Goal: Information Seeking & Learning: Learn about a topic

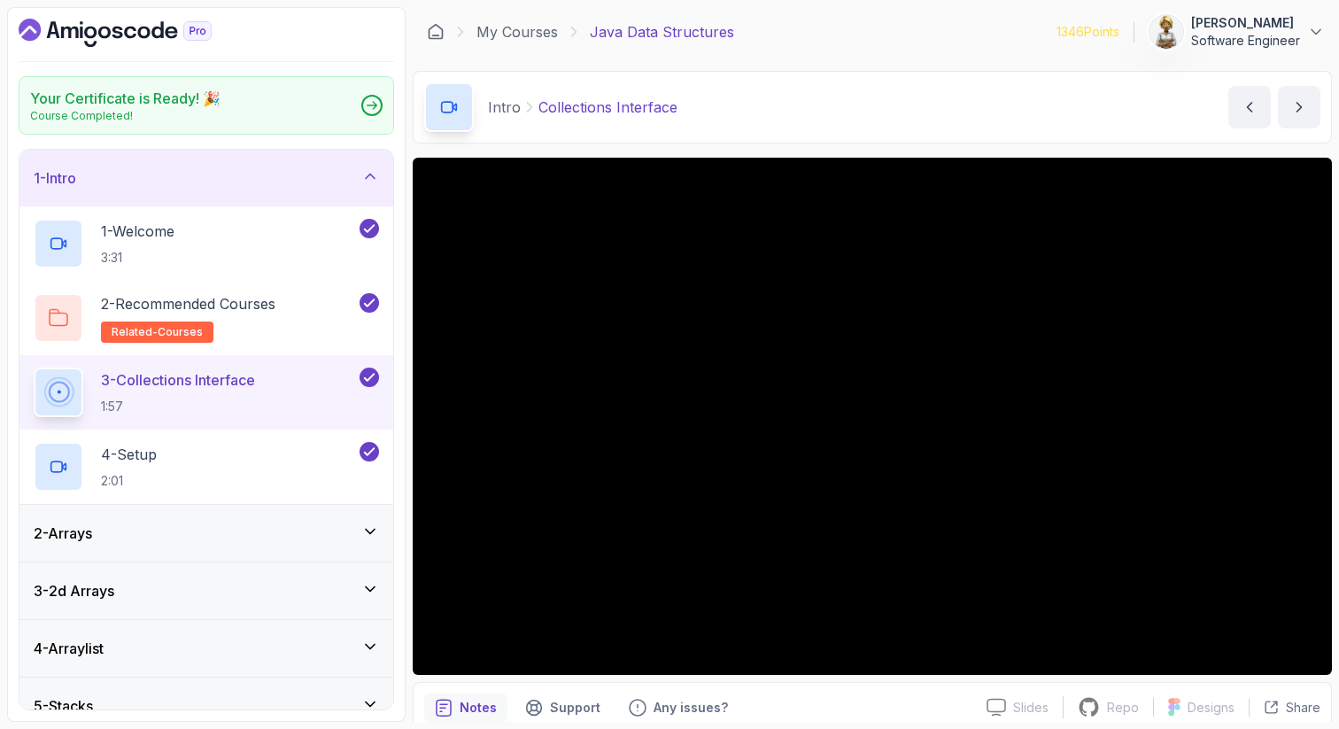
click at [370, 529] on icon at bounding box center [370, 531] width 18 height 18
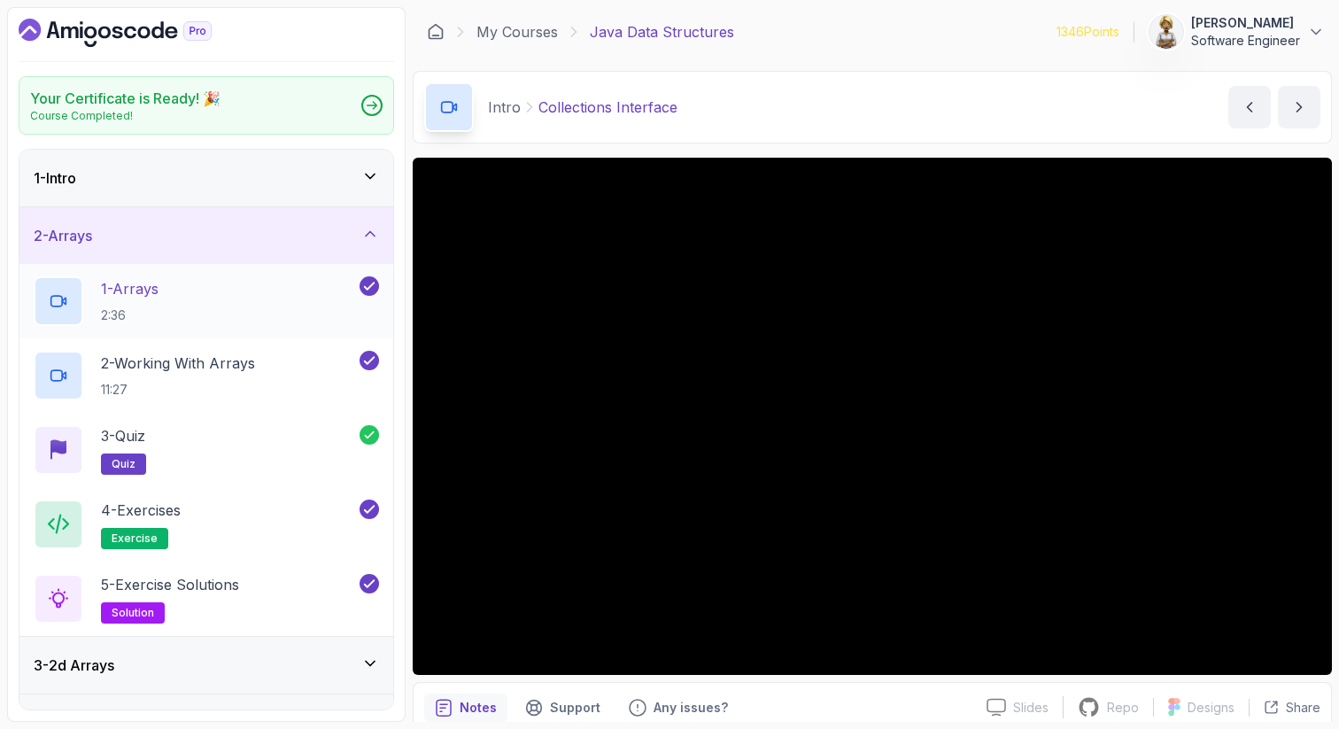
click at [260, 307] on div "1 - Arrays 2:36" at bounding box center [195, 301] width 322 height 50
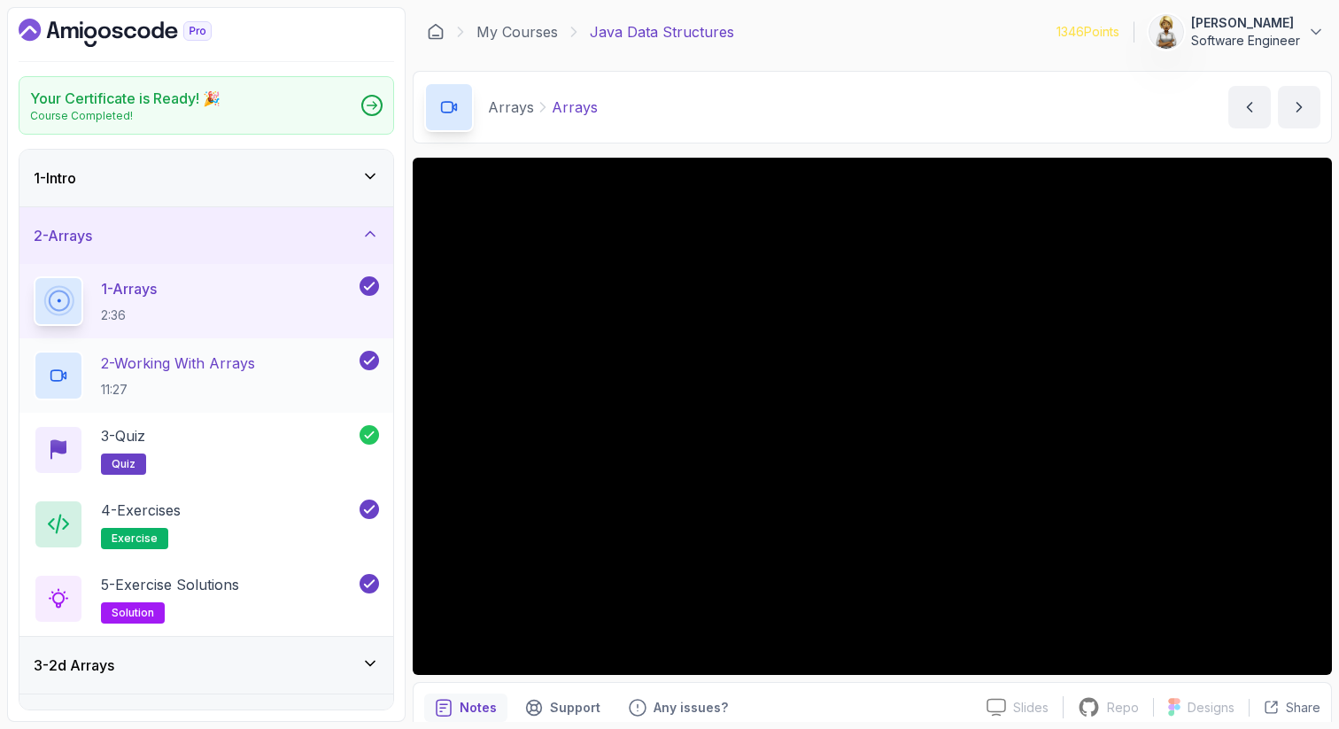
click at [143, 370] on p "2 - Working With Arrays" at bounding box center [178, 362] width 154 height 21
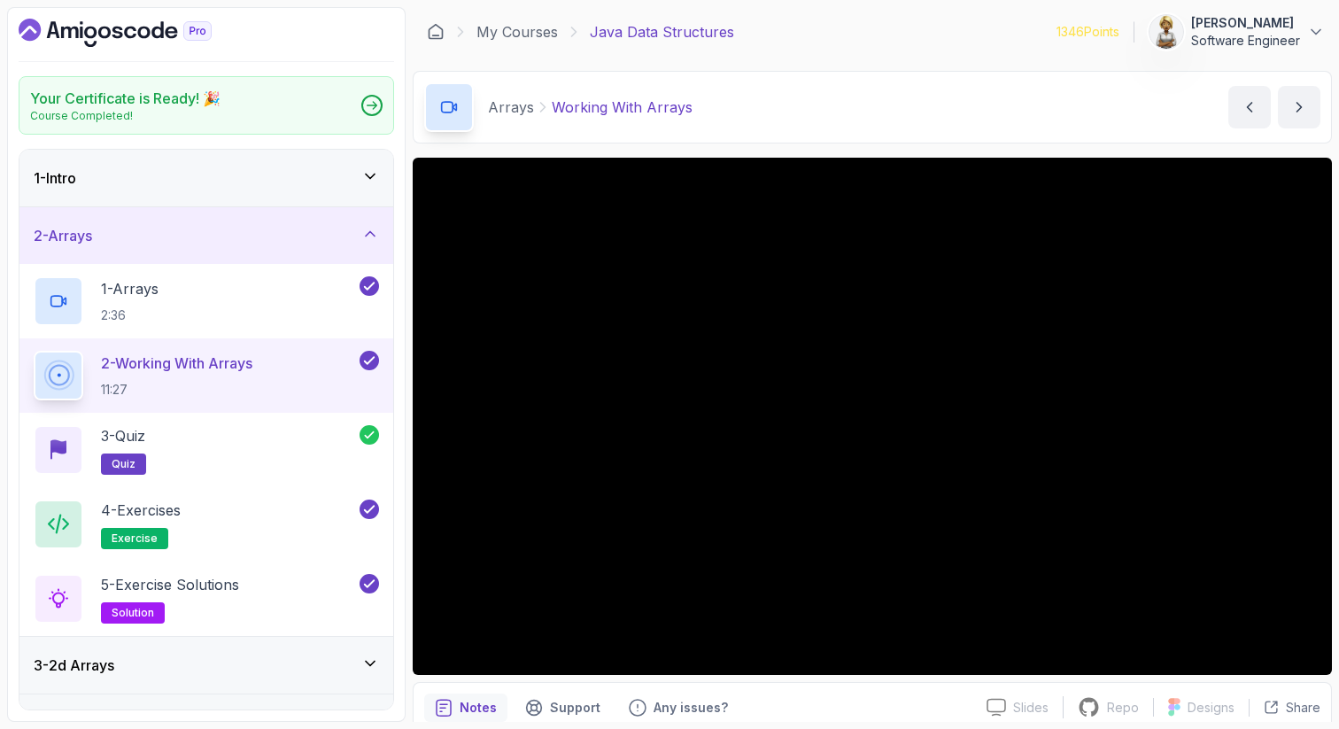
click at [362, 162] on div "1 - Intro" at bounding box center [206, 178] width 374 height 57
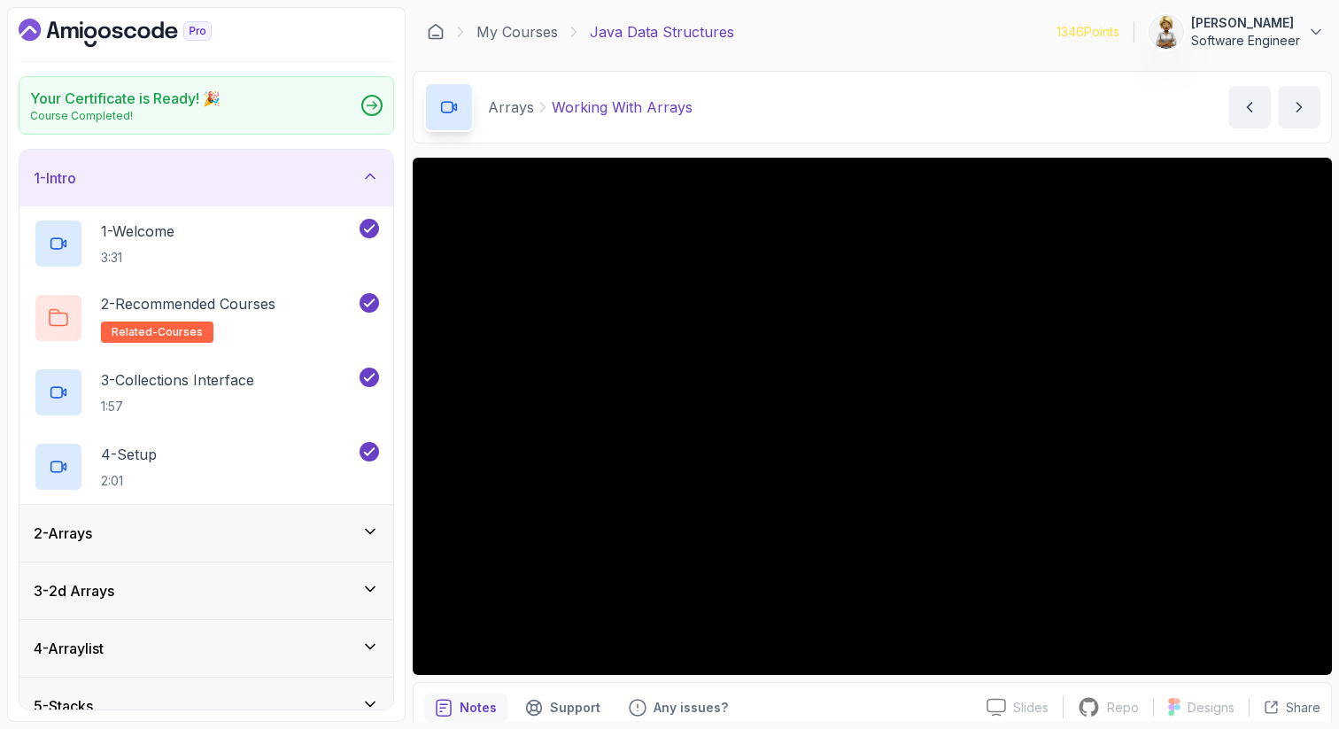
click at [371, 583] on icon at bounding box center [370, 589] width 18 height 18
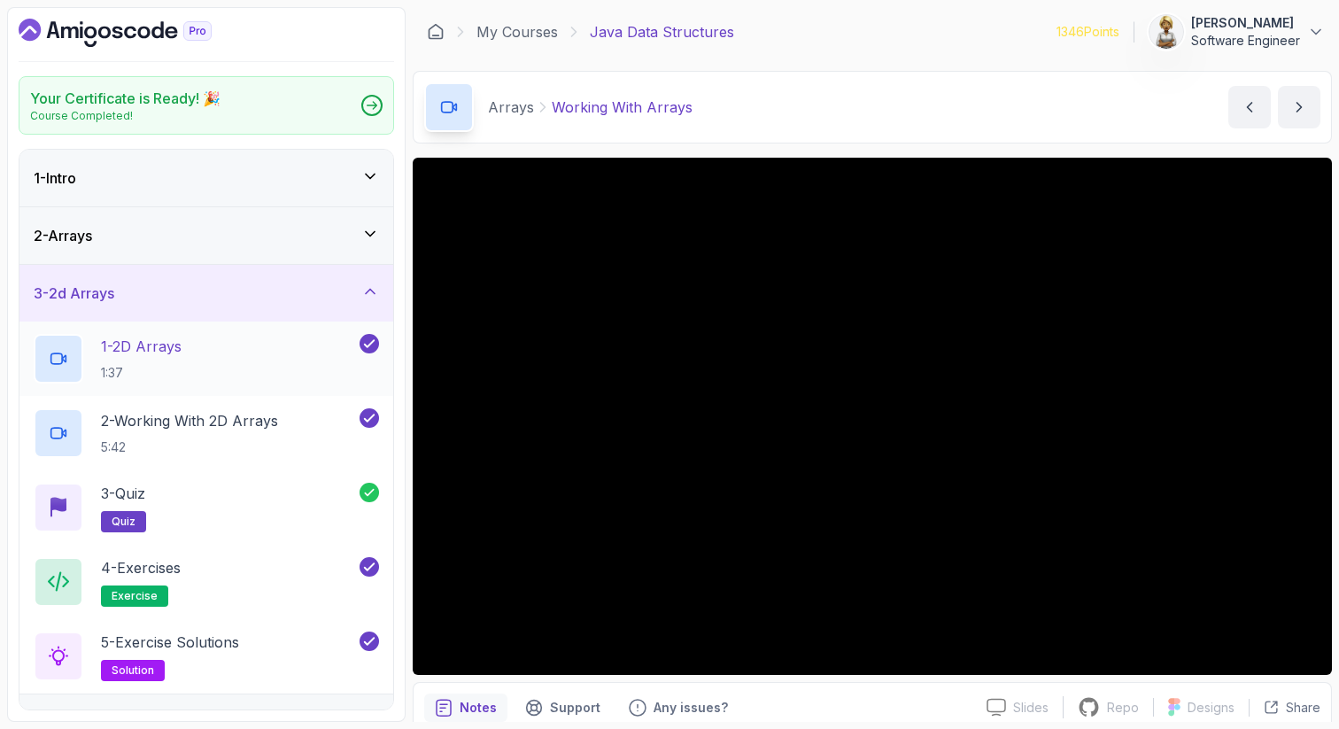
click at [204, 353] on div "1 - 2D Arrays 1:37" at bounding box center [195, 359] width 322 height 50
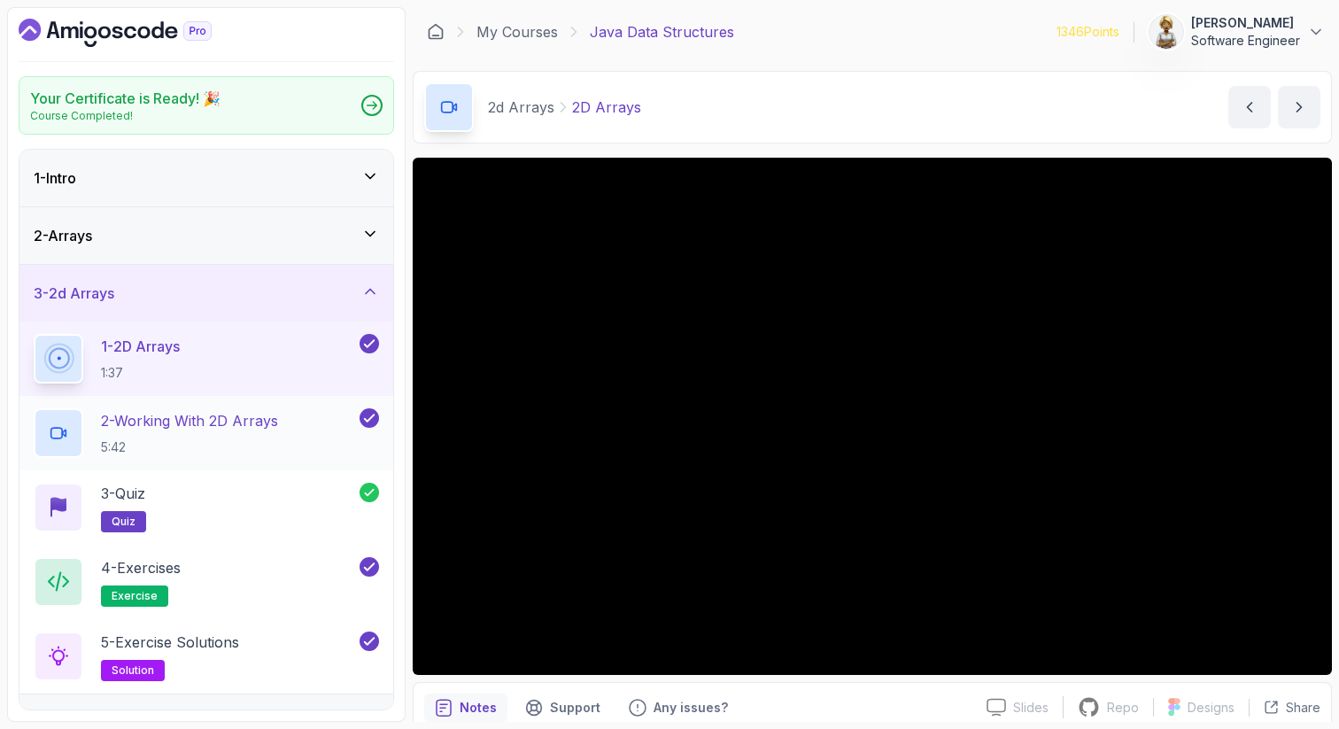
click at [205, 429] on p "2 - Working With 2D Arrays" at bounding box center [189, 420] width 177 height 21
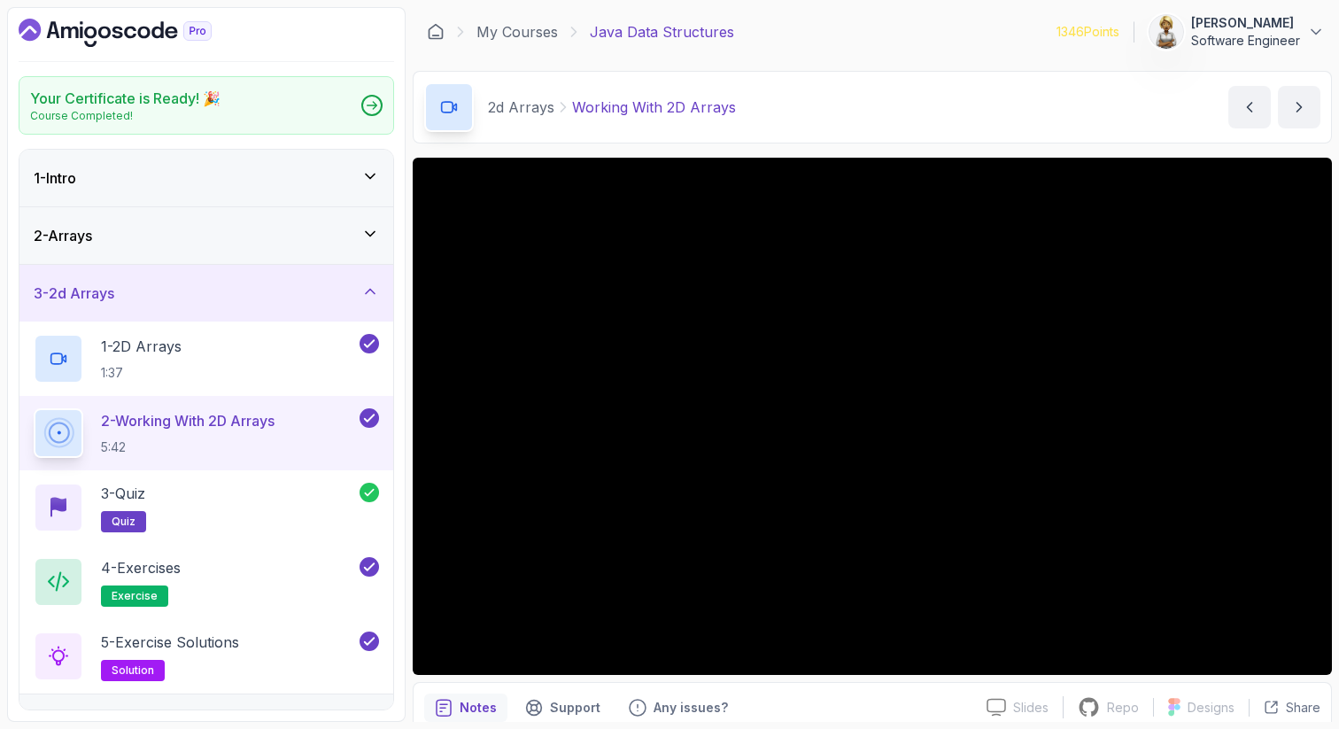
click at [370, 287] on icon at bounding box center [370, 291] width 18 height 18
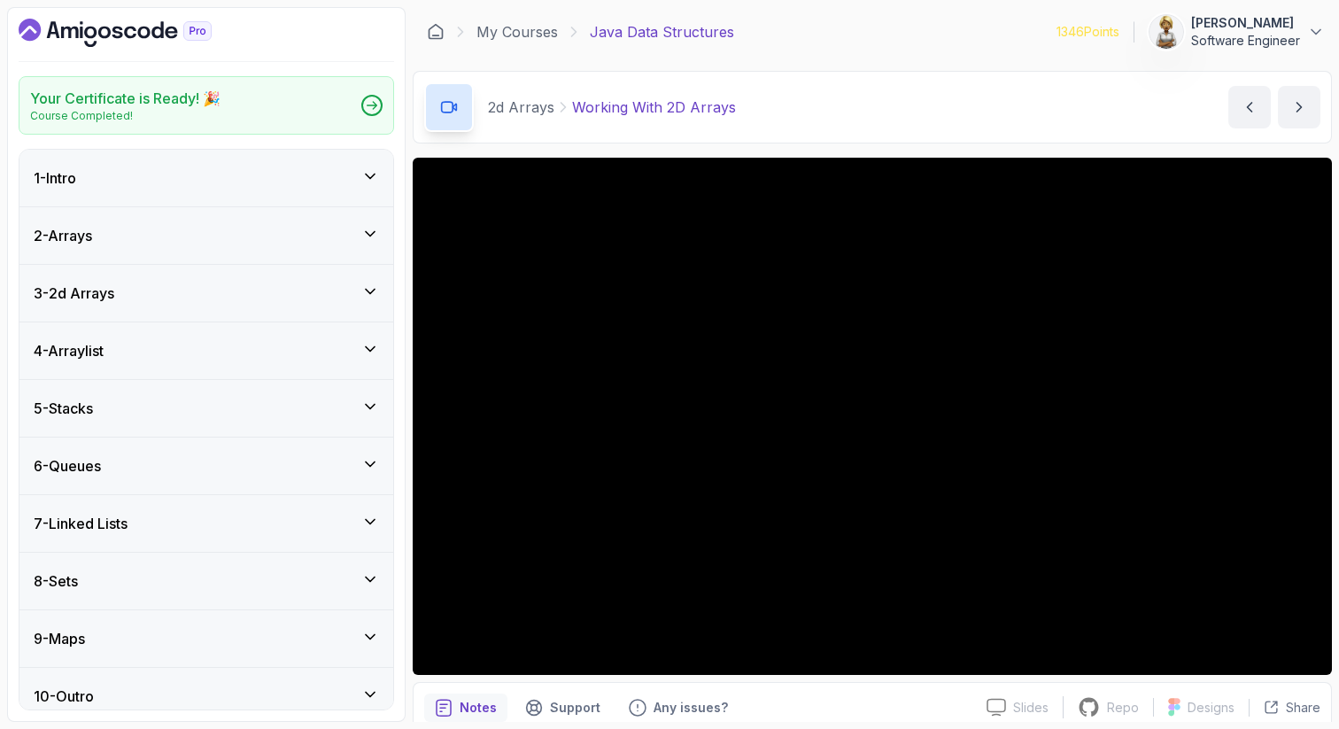
click at [371, 344] on icon at bounding box center [370, 349] width 18 height 18
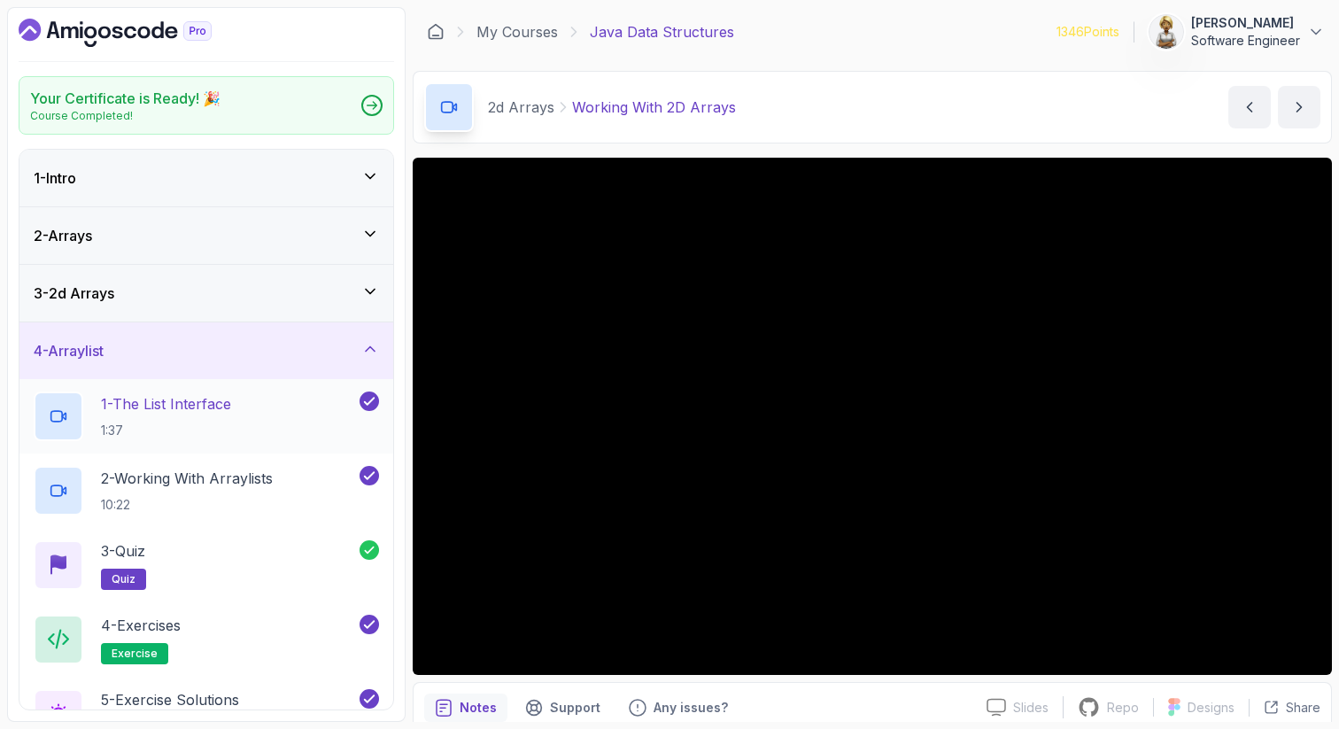
click at [203, 403] on p "1 - The List Interface" at bounding box center [166, 403] width 130 height 21
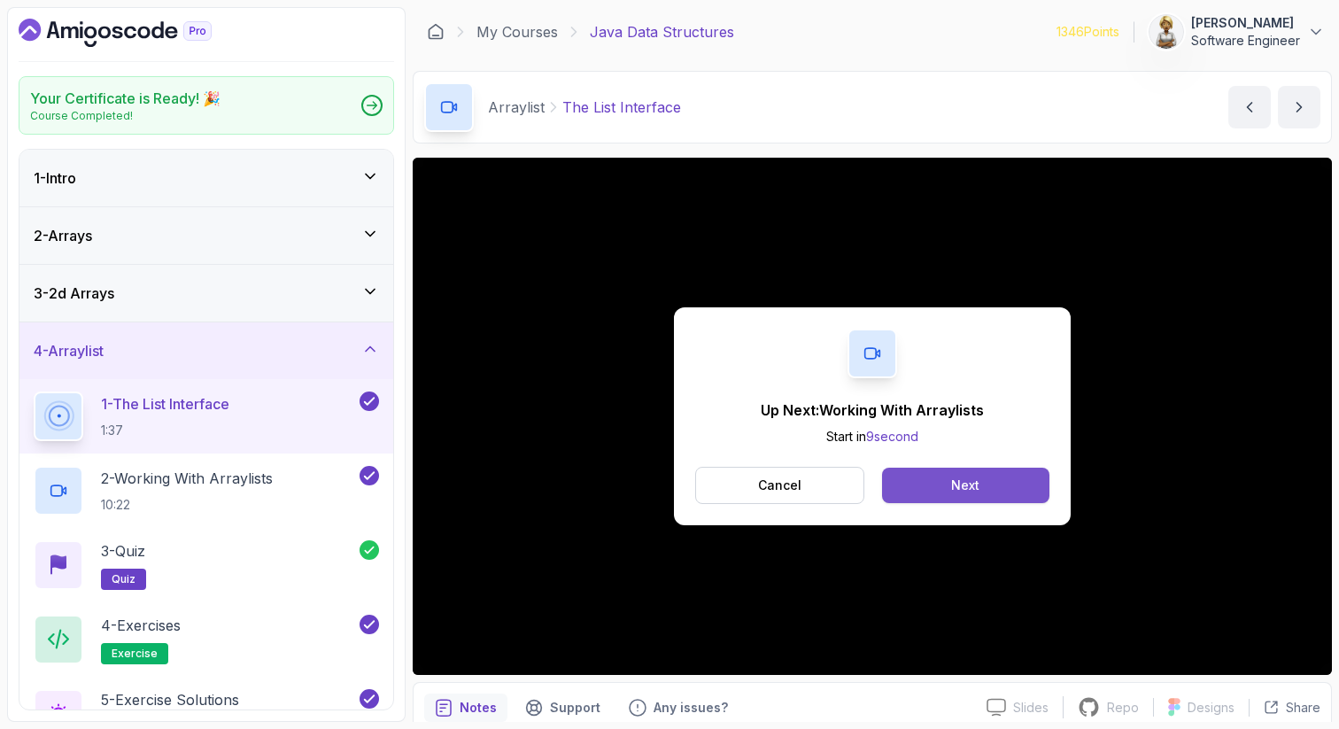
click at [922, 482] on button "Next" at bounding box center [965, 484] width 167 height 35
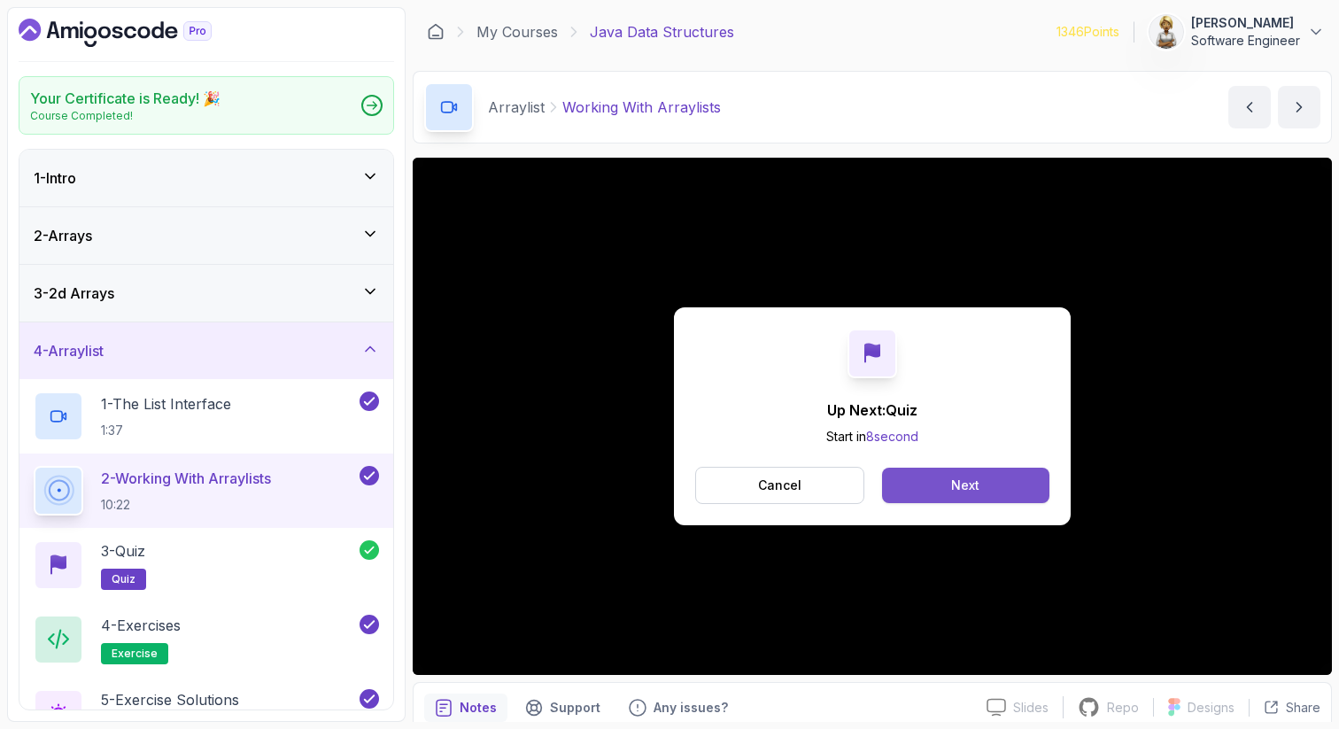
click at [968, 475] on button "Next" at bounding box center [965, 484] width 167 height 35
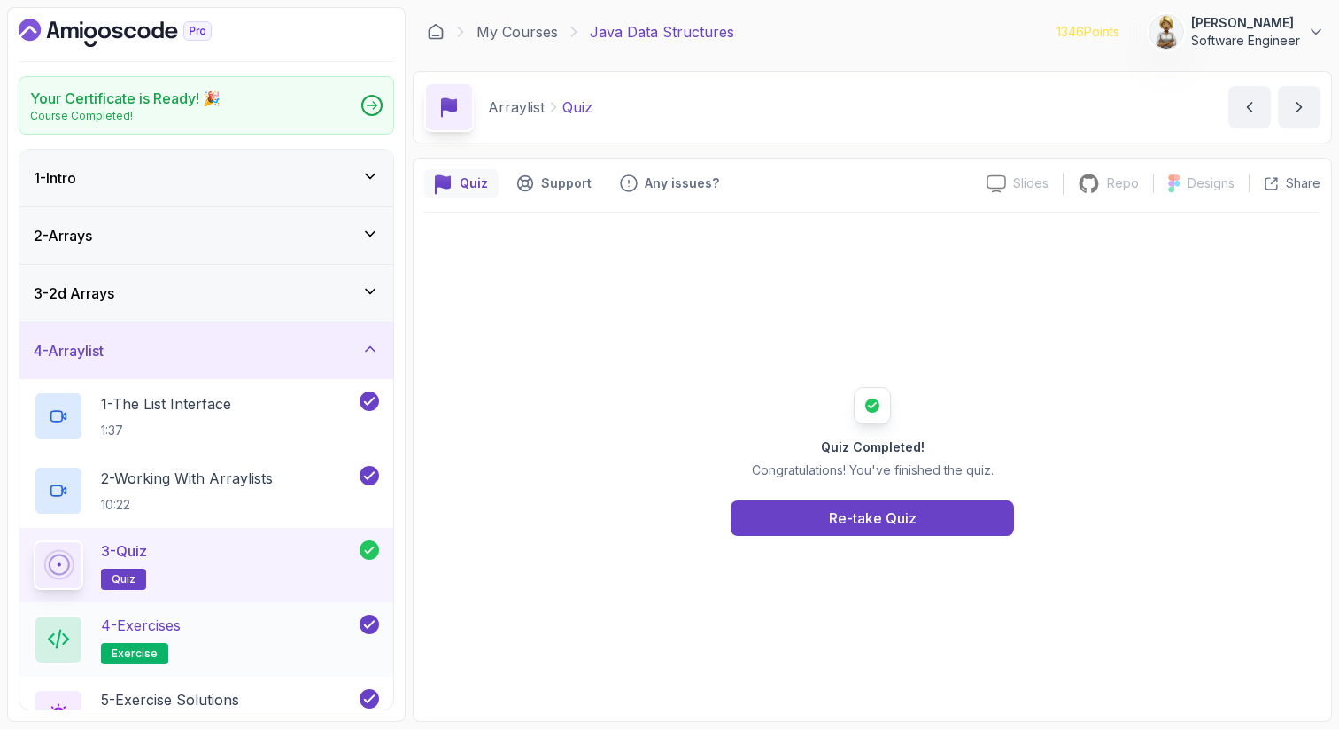
click at [226, 628] on div "4 - Exercises exercise" at bounding box center [195, 639] width 322 height 50
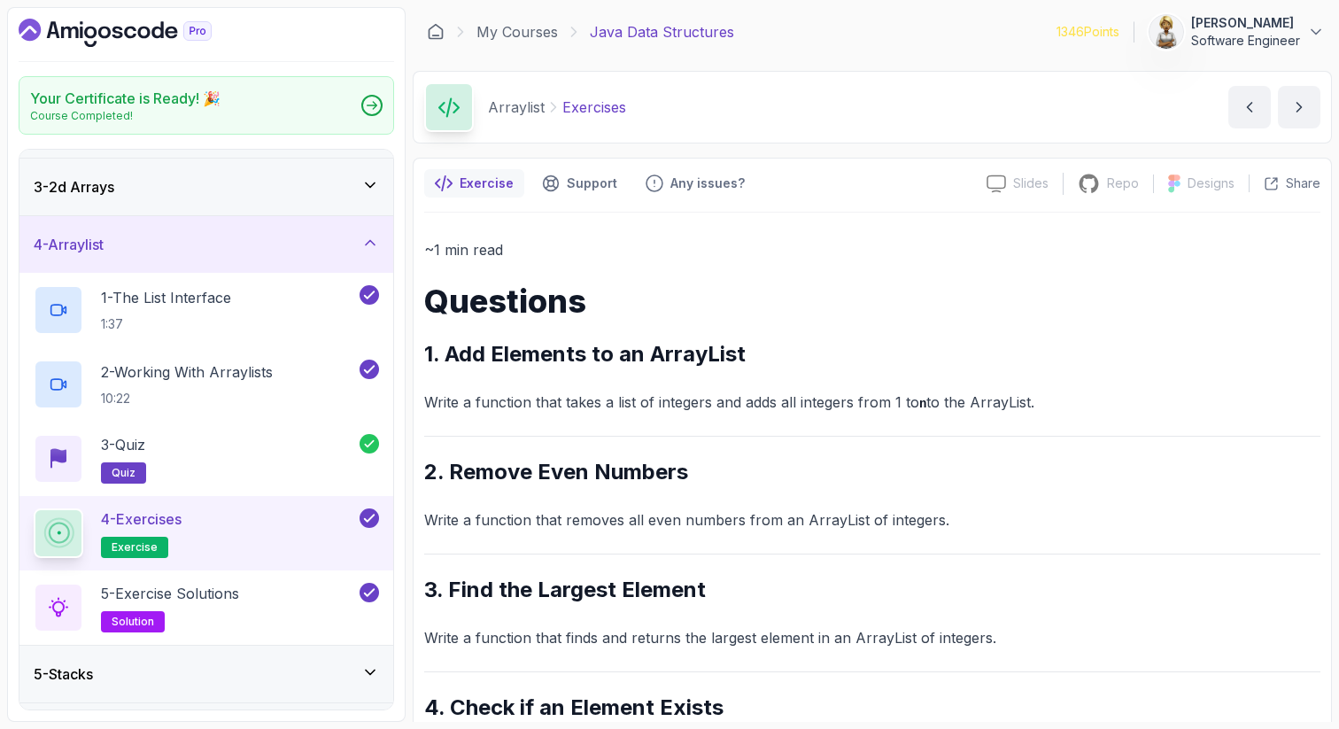
scroll to position [142, 0]
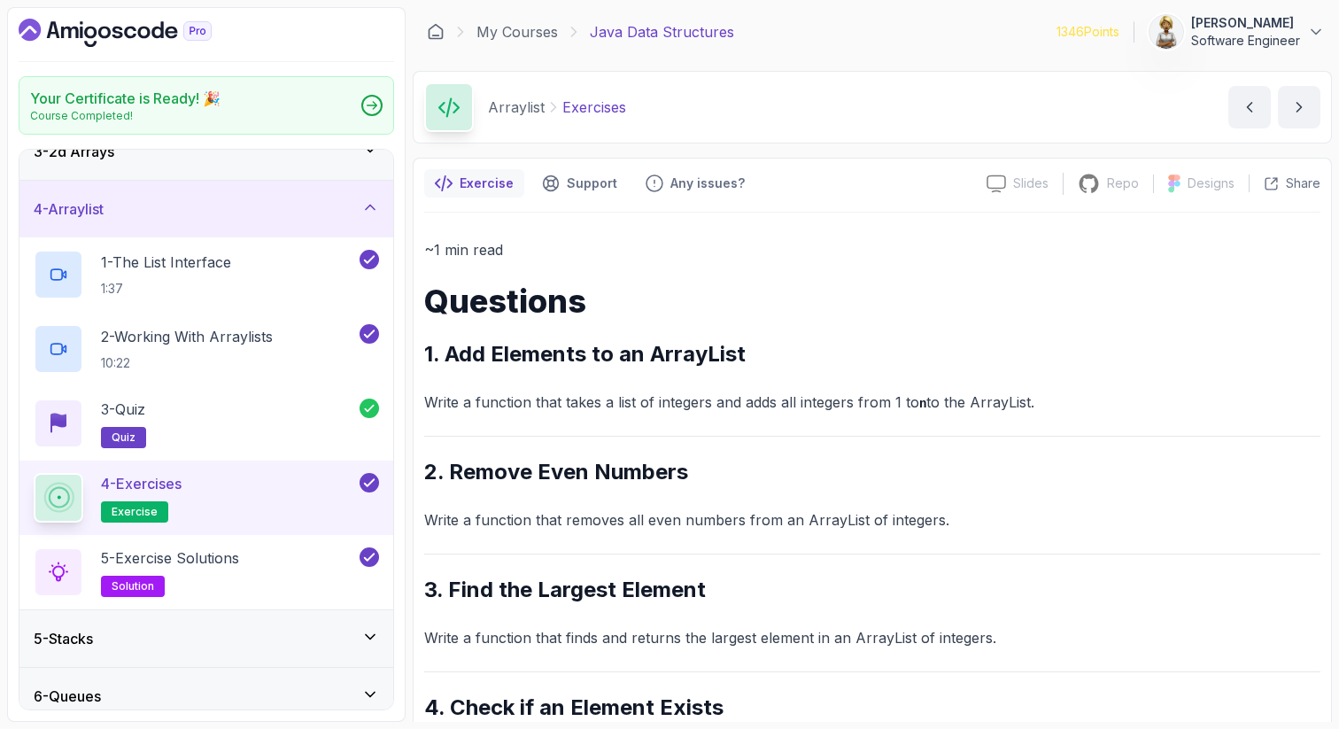
click at [368, 205] on icon at bounding box center [370, 207] width 9 height 4
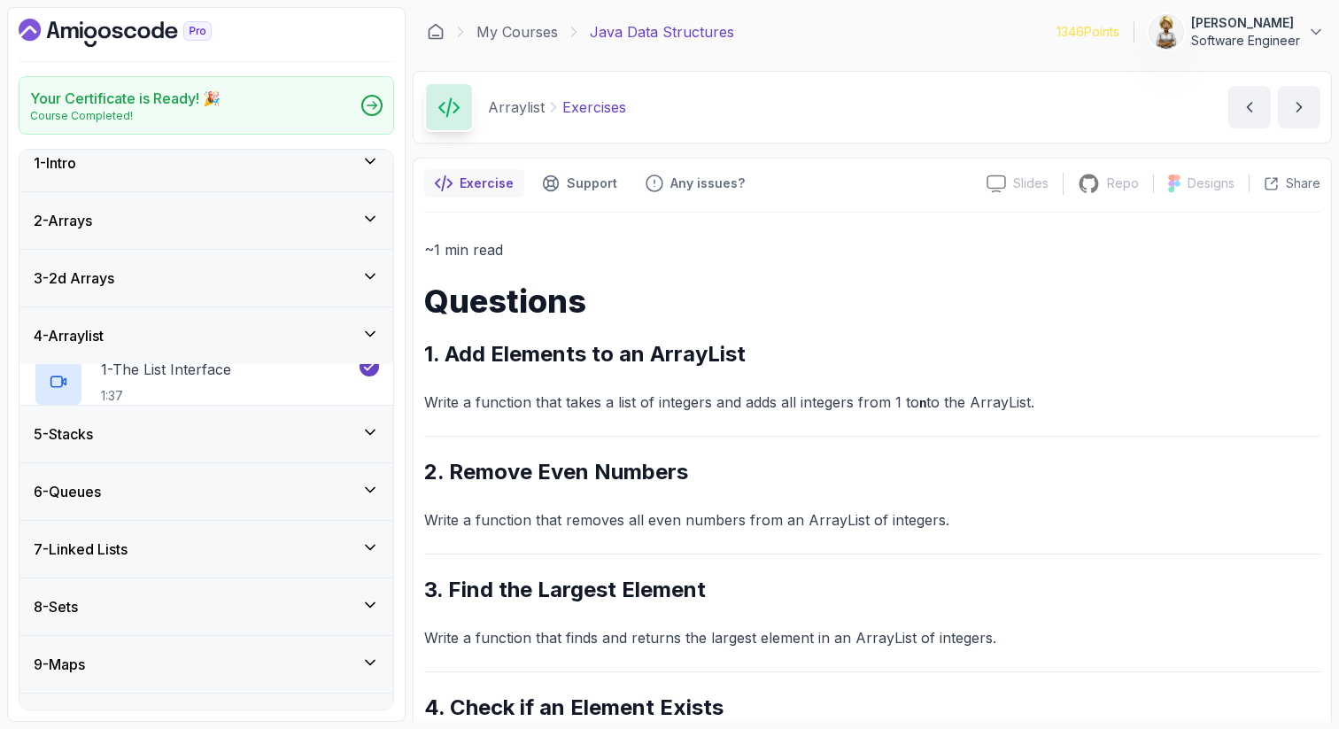
scroll to position [15, 0]
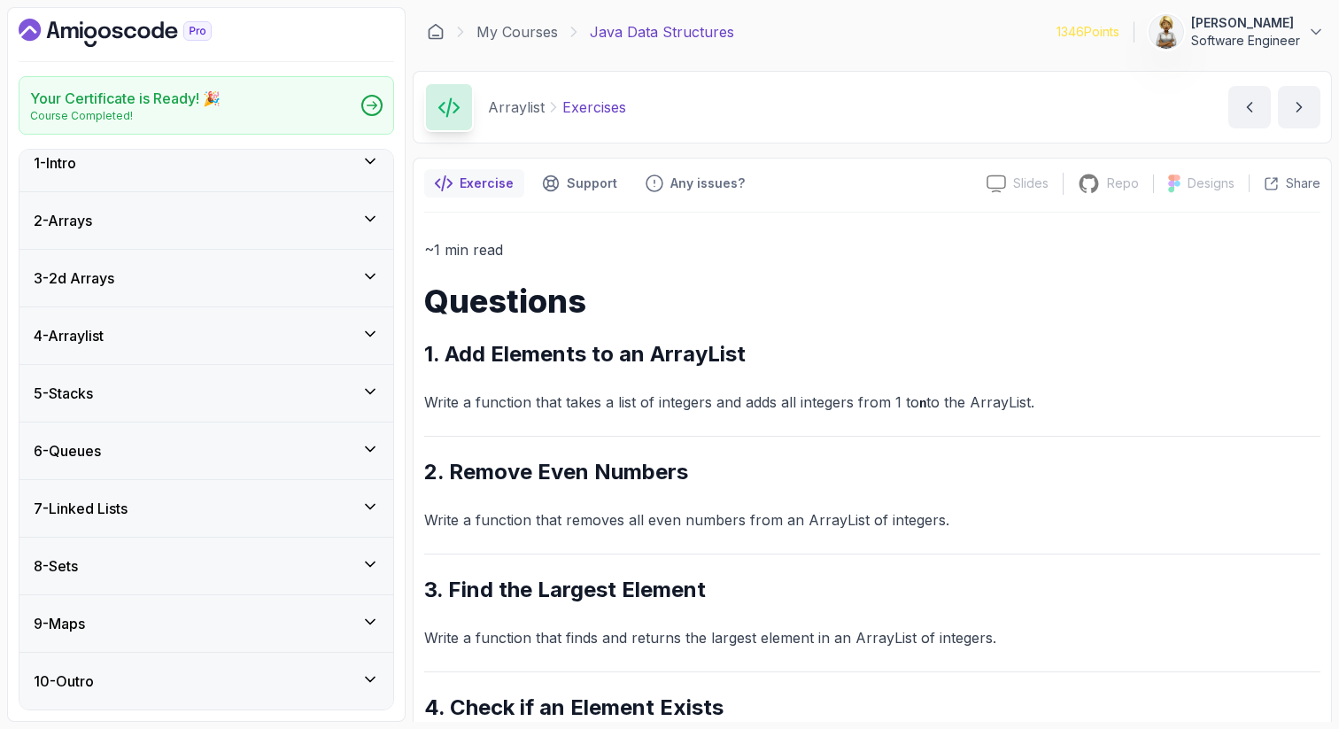
click at [368, 388] on icon at bounding box center [370, 391] width 18 height 18
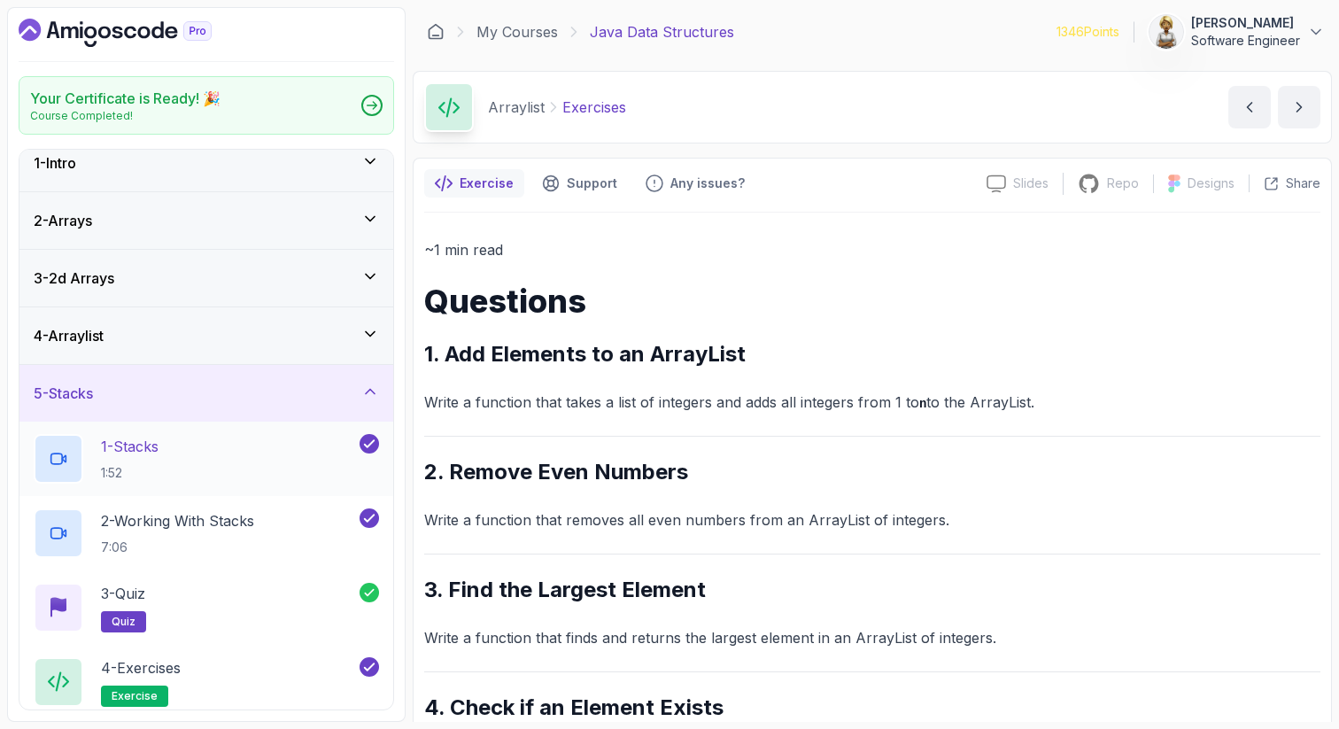
click at [298, 443] on div "1 - Stacks 1:52" at bounding box center [195, 459] width 322 height 50
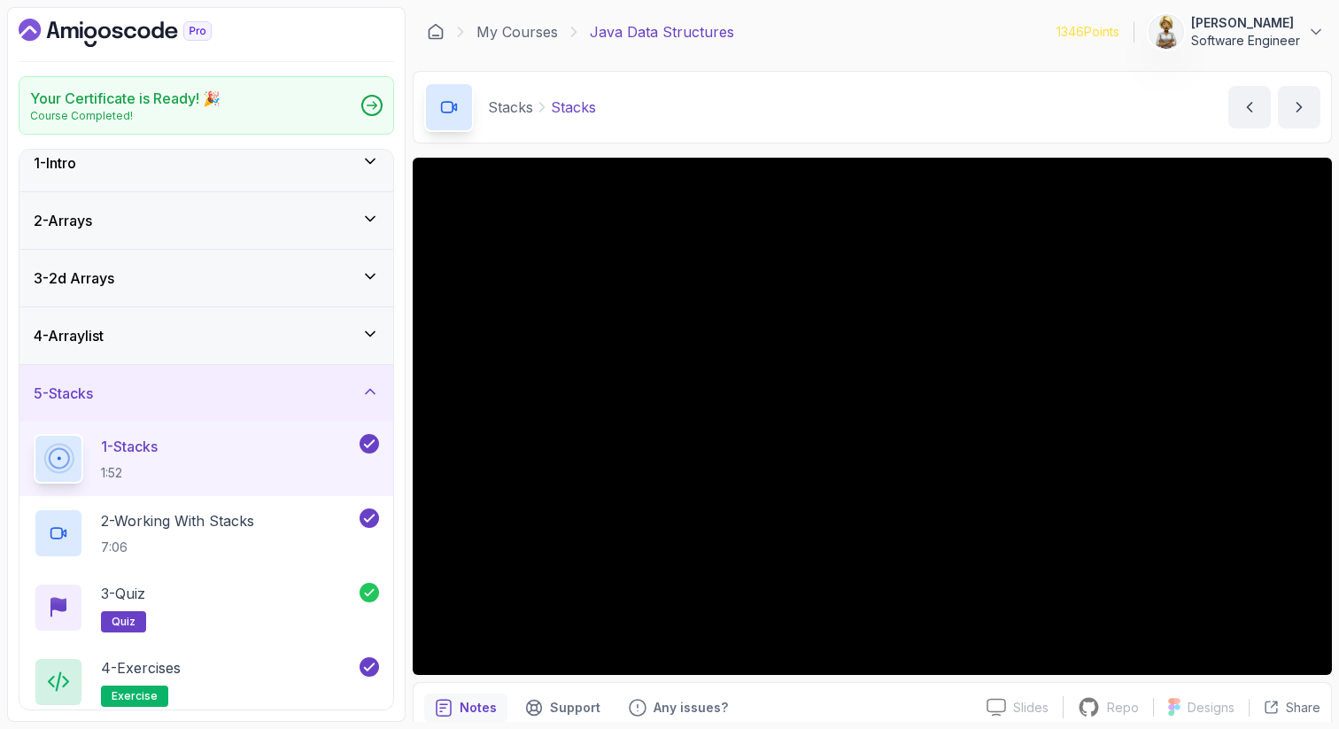
click at [371, 390] on icon at bounding box center [370, 391] width 18 height 18
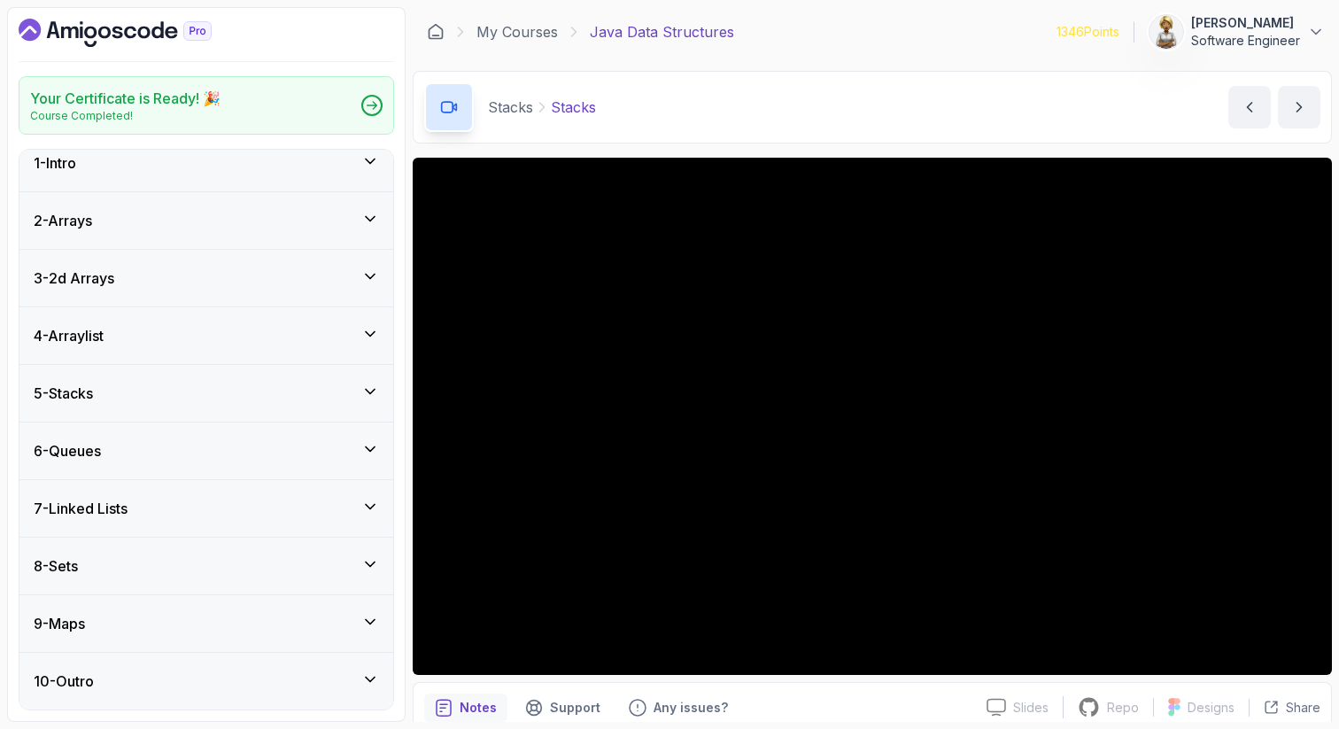
click at [367, 446] on icon at bounding box center [370, 449] width 18 height 18
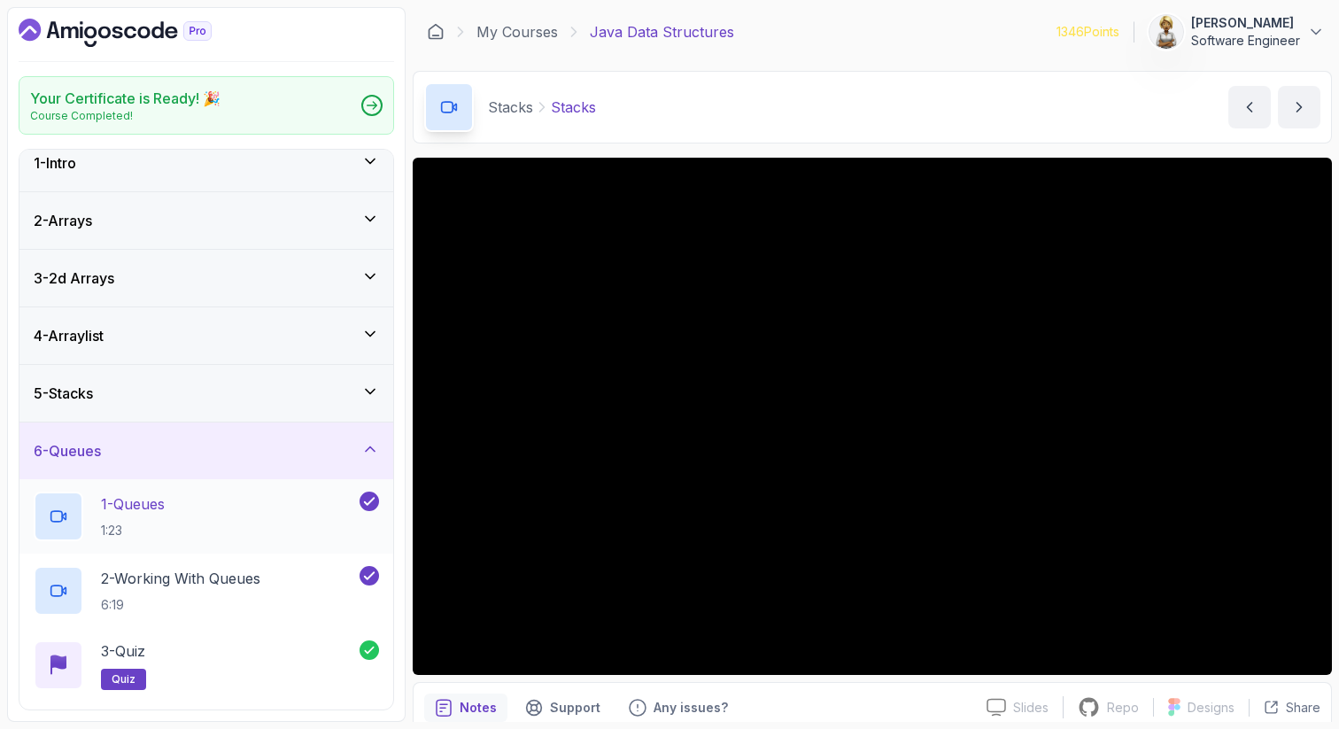
click at [274, 504] on div "1 - Queues 1:23" at bounding box center [195, 516] width 322 height 50
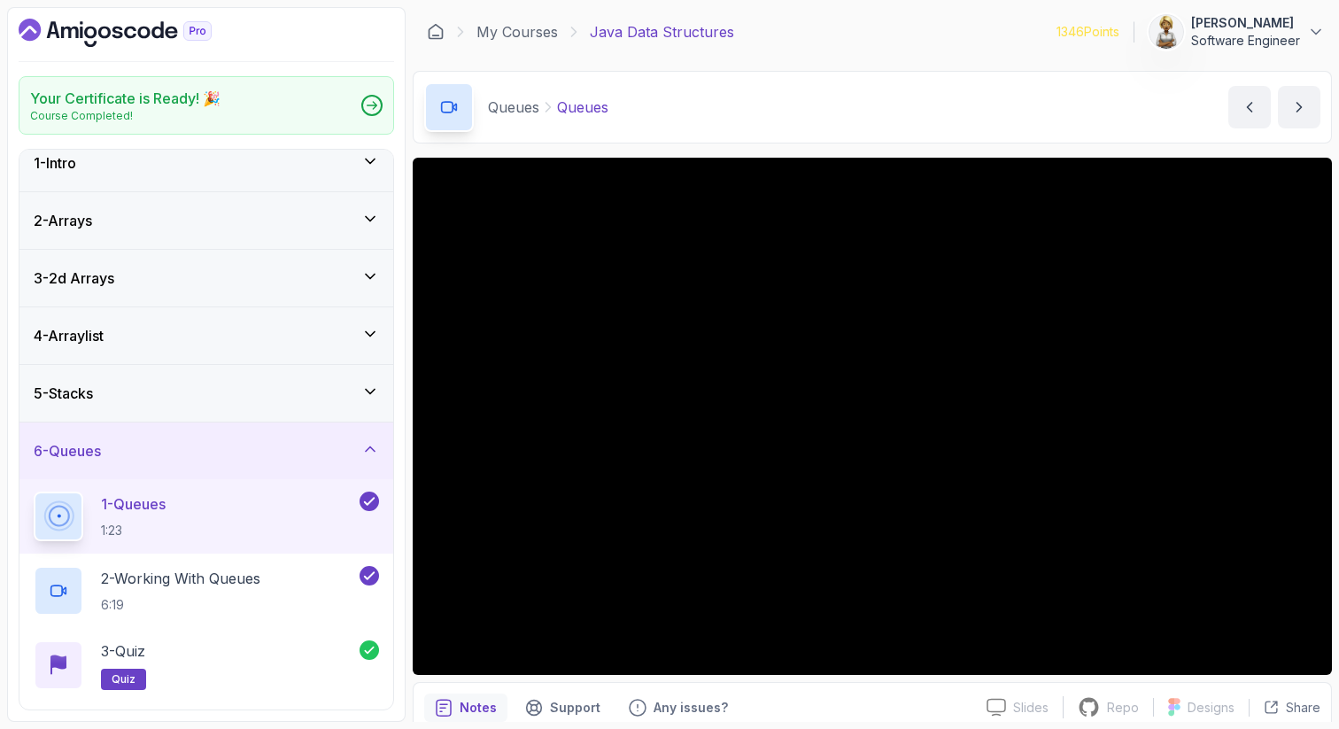
click at [368, 442] on icon at bounding box center [370, 449] width 18 height 18
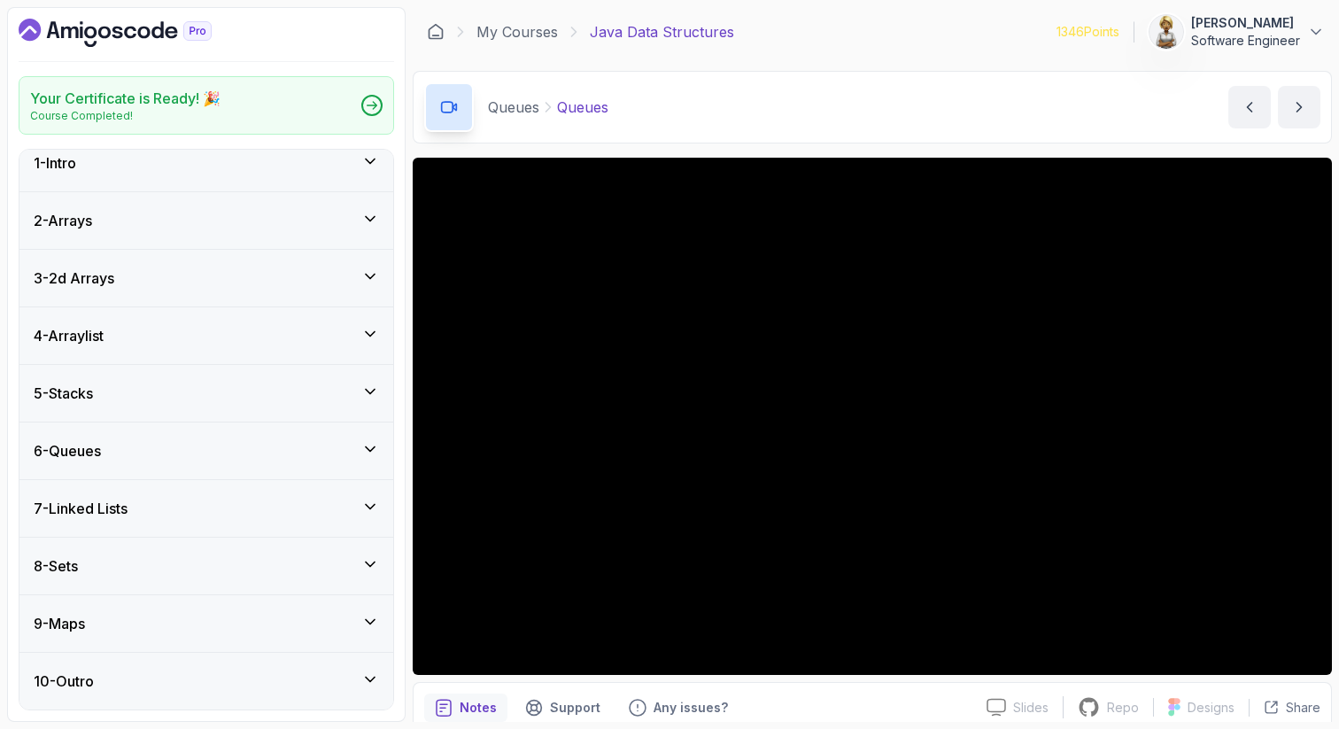
click at [374, 505] on icon at bounding box center [370, 506] width 9 height 4
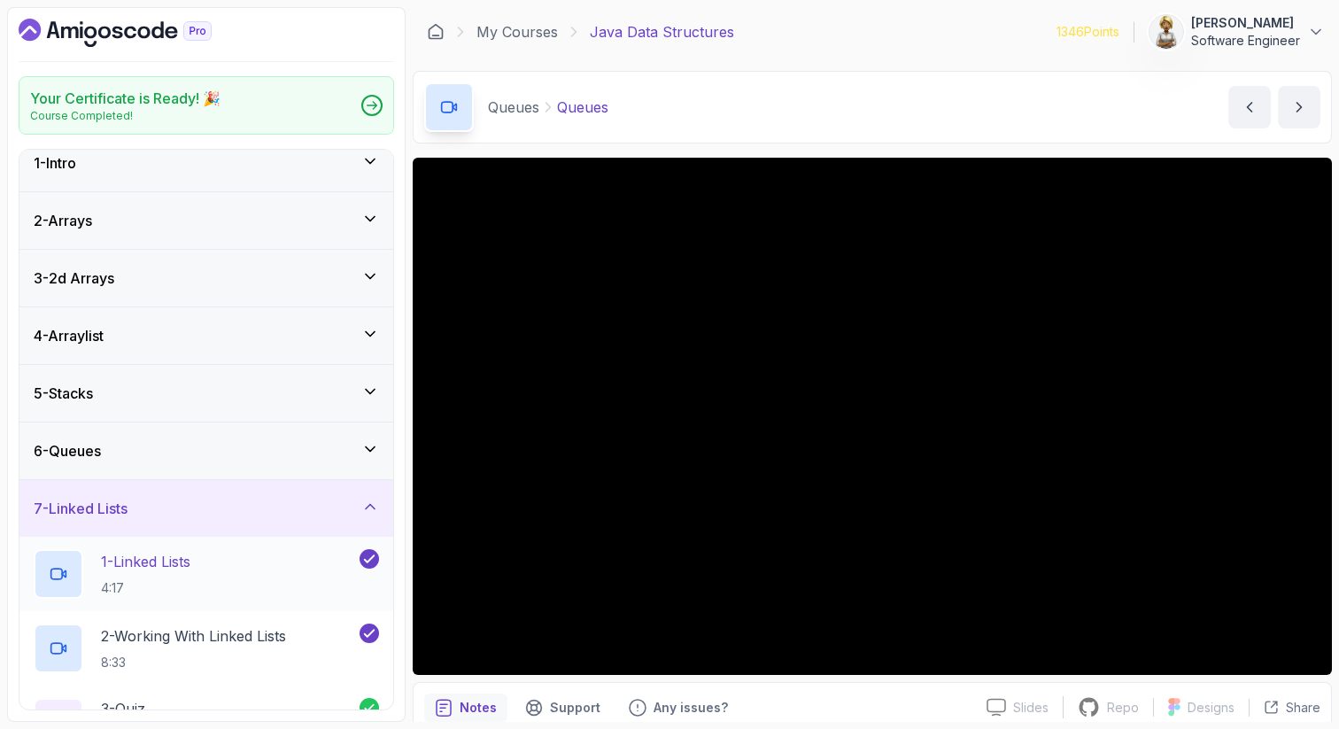
click at [238, 564] on div "1 - Linked Lists 4:17" at bounding box center [195, 574] width 322 height 50
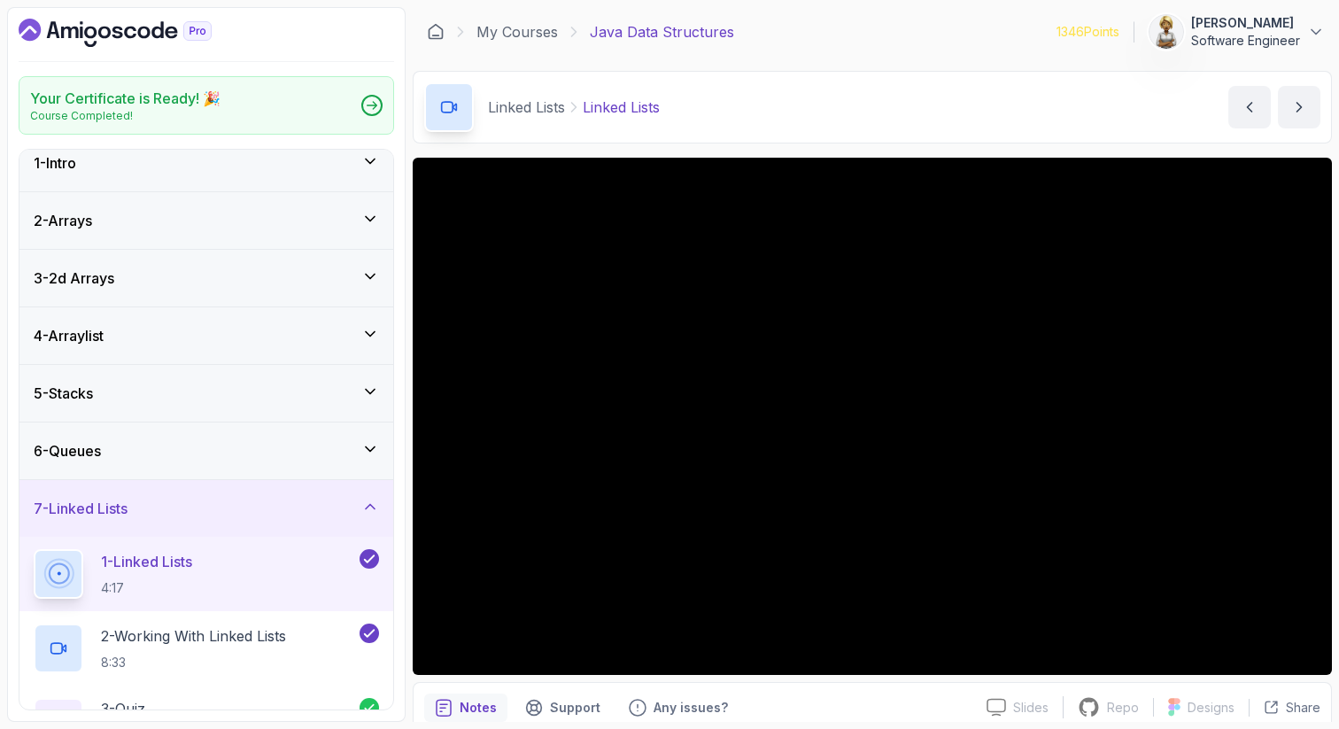
click at [377, 495] on div "7 - Linked Lists" at bounding box center [206, 508] width 374 height 57
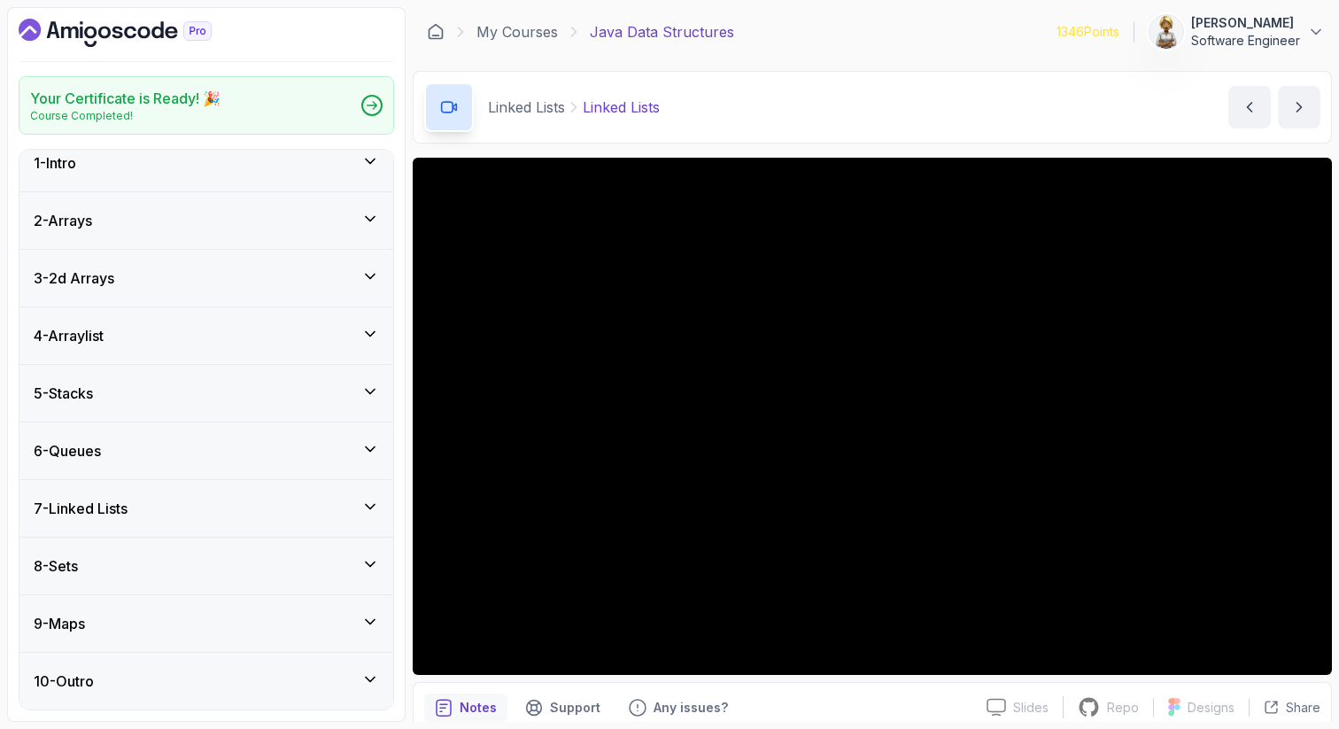
click at [351, 558] on div "8 - Sets" at bounding box center [206, 565] width 345 height 21
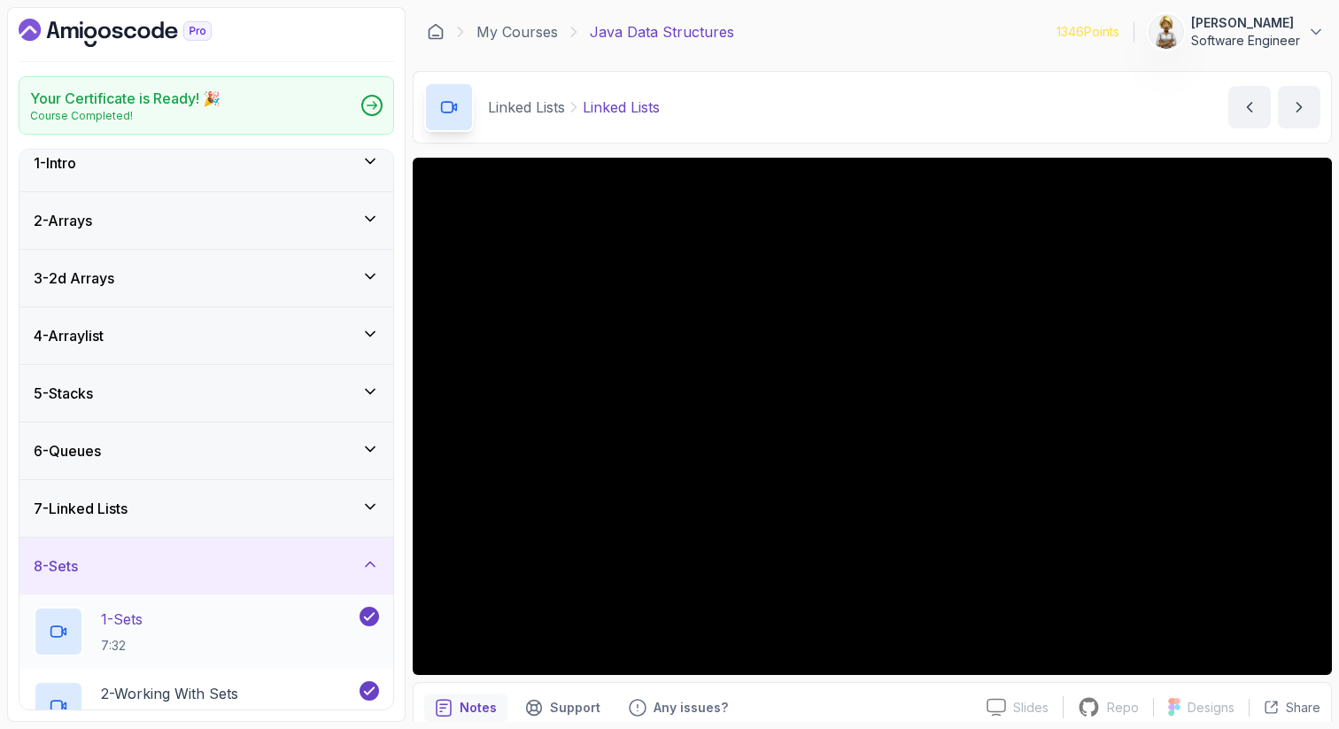
click at [293, 614] on div "1 - Sets 7:32" at bounding box center [195, 631] width 322 height 50
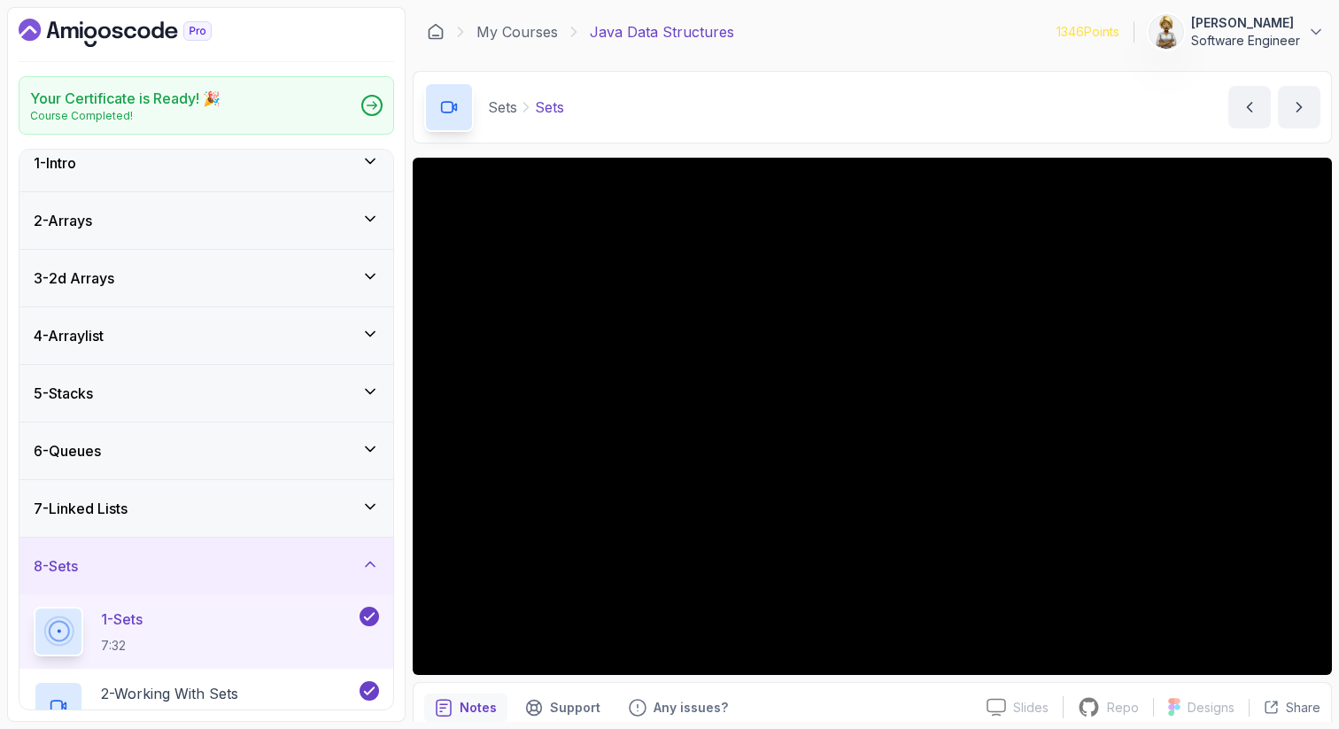
click at [363, 560] on icon at bounding box center [370, 564] width 18 height 18
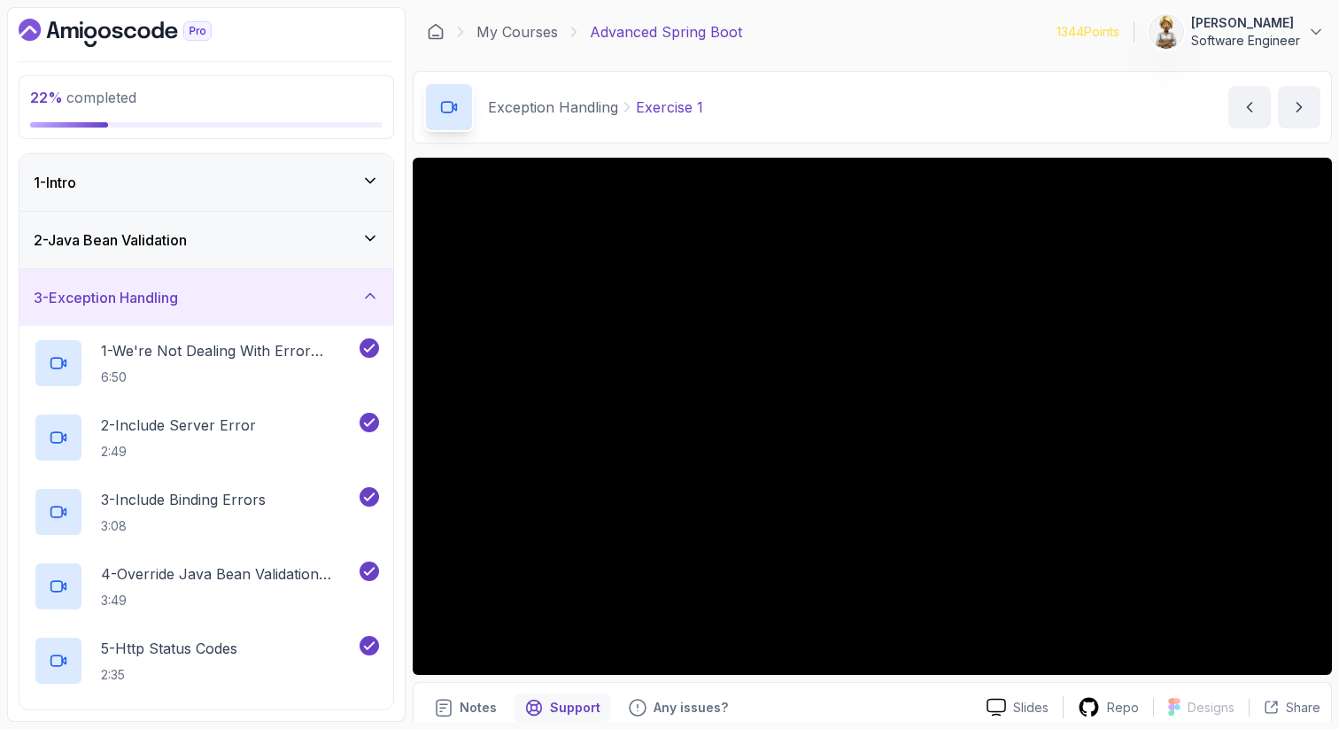
scroll to position [47, 0]
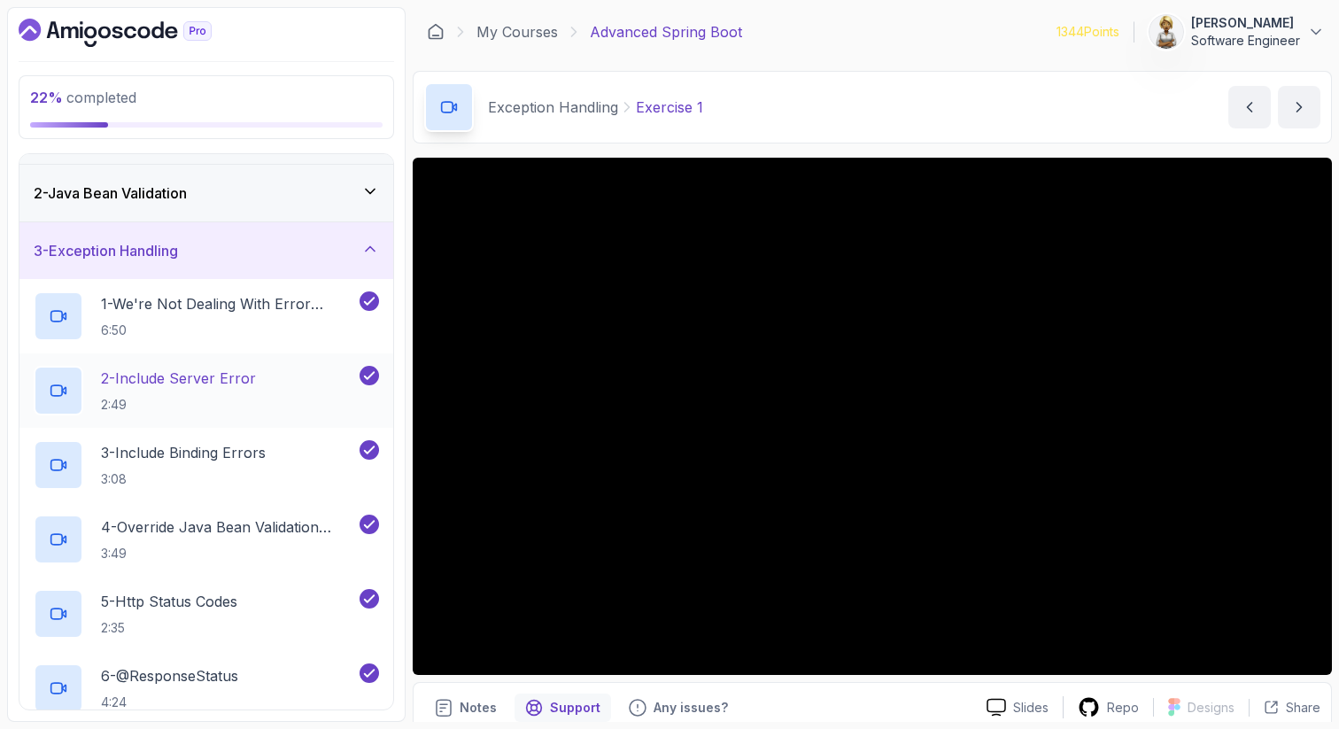
click at [159, 377] on p "2 - Include Server Error" at bounding box center [178, 377] width 155 height 21
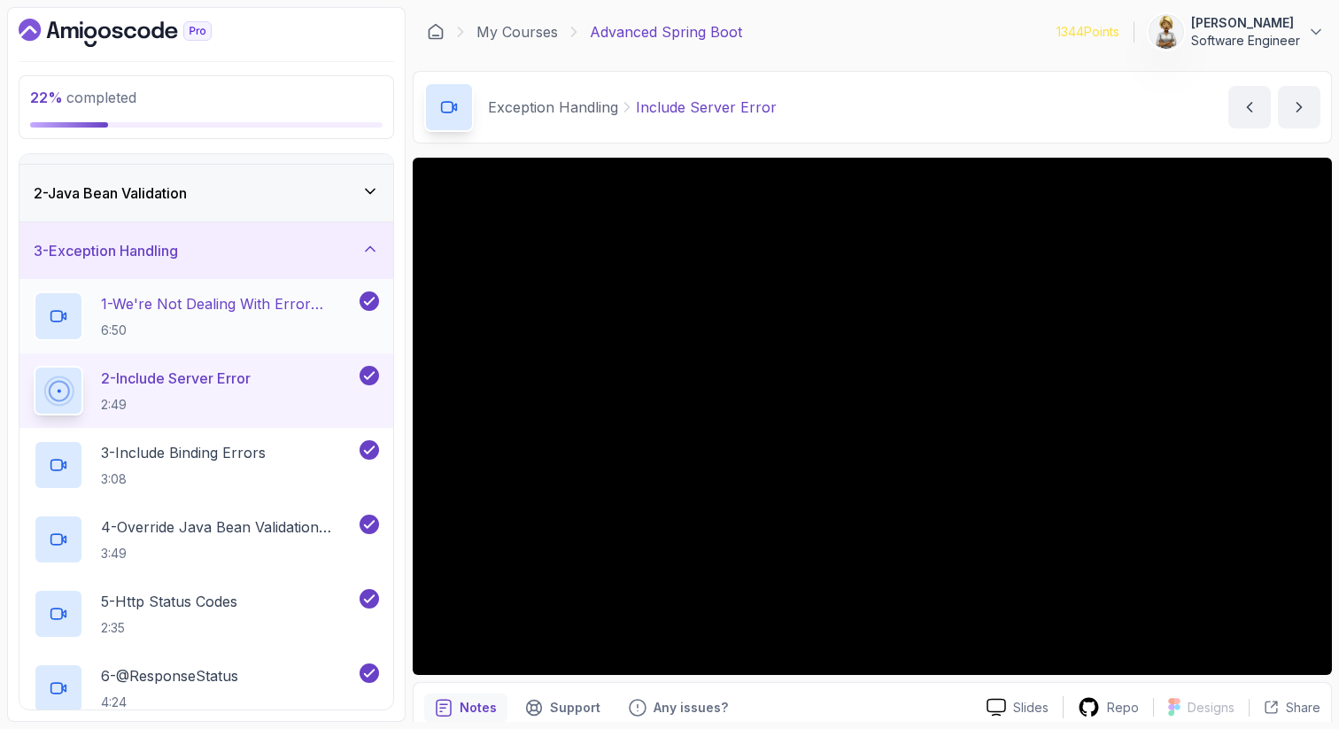
click at [223, 319] on h2 "1 - We're Not Dealing With Error Properply 6:50" at bounding box center [228, 316] width 255 height 46
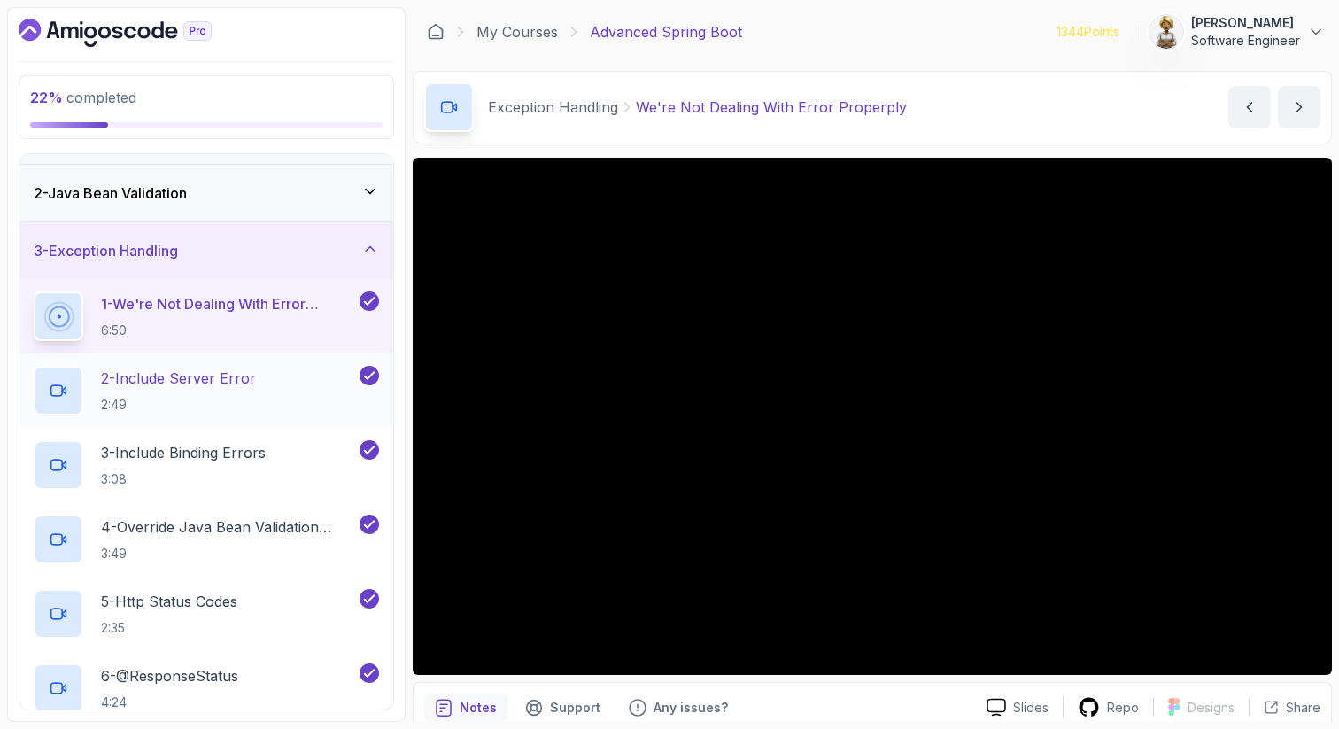
click at [173, 384] on p "2 - Include Server Error" at bounding box center [178, 377] width 155 height 21
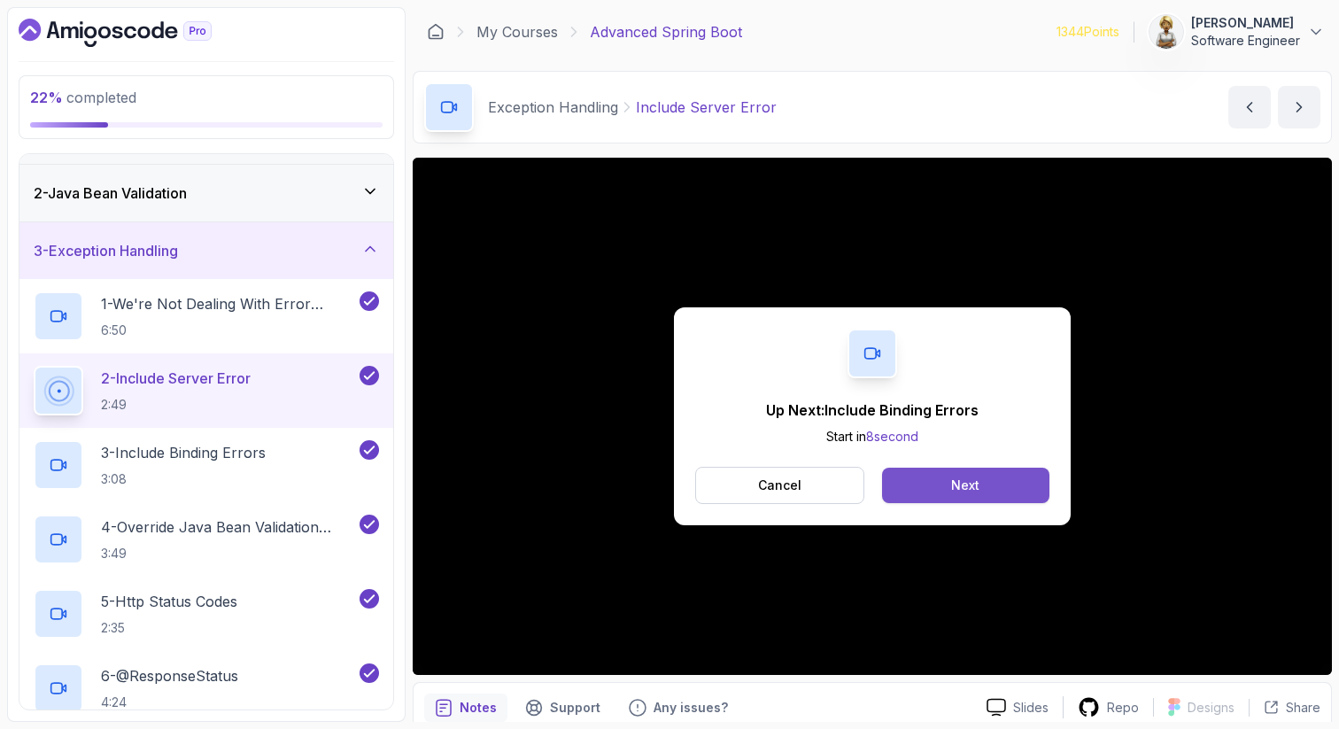
click at [914, 490] on button "Next" at bounding box center [965, 484] width 167 height 35
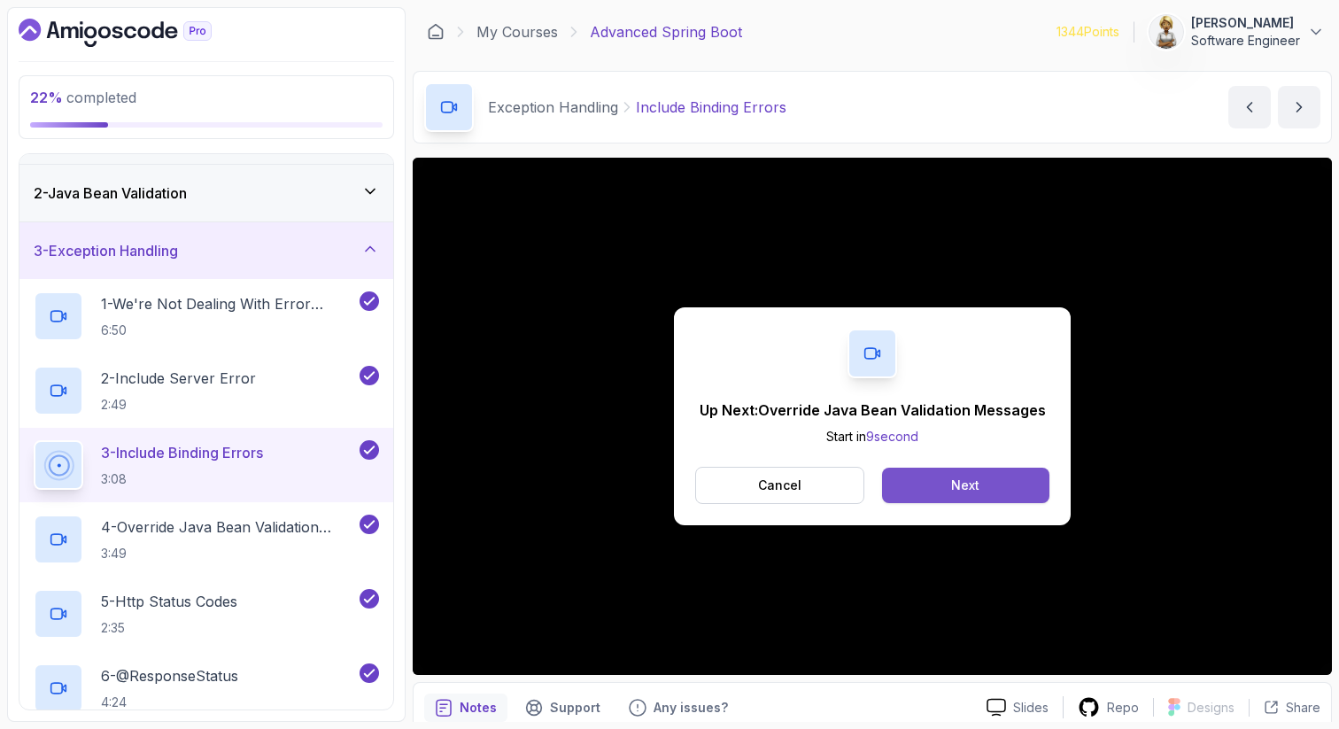
click at [1012, 475] on button "Next" at bounding box center [965, 484] width 167 height 35
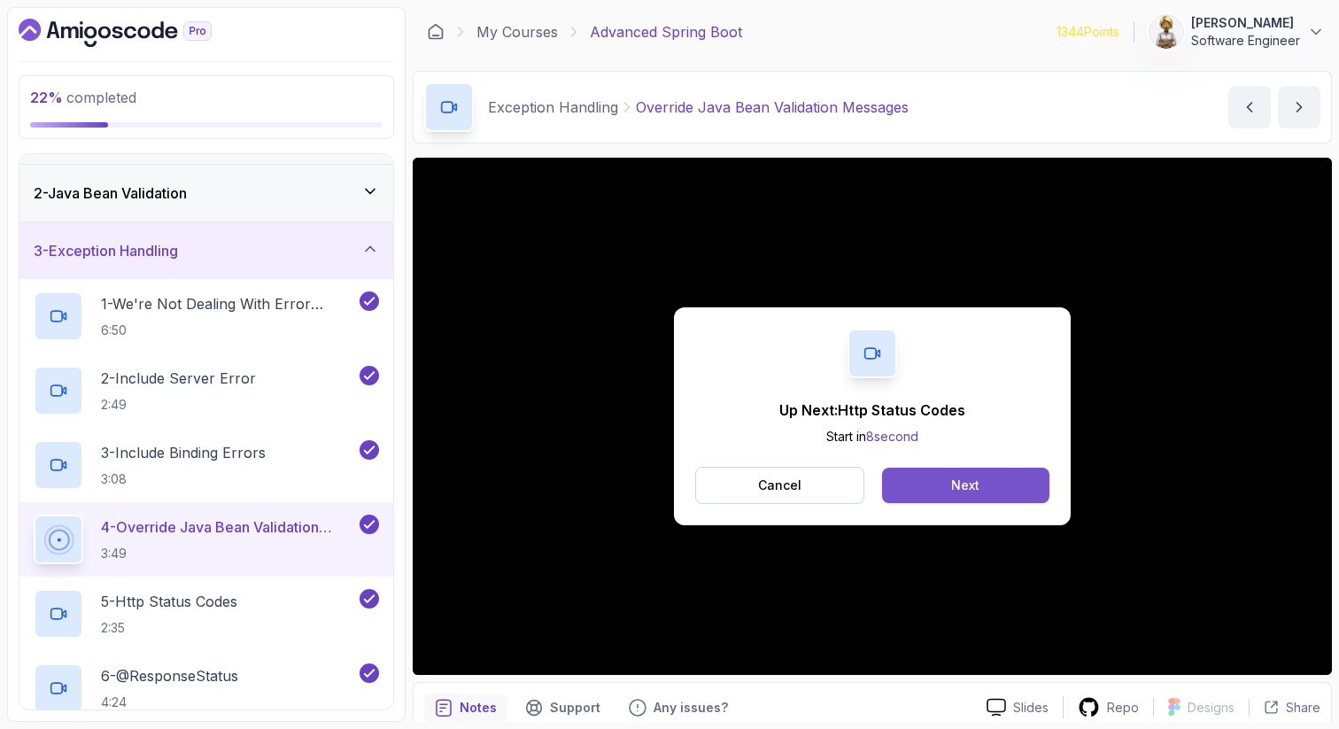
click at [977, 470] on button "Next" at bounding box center [965, 484] width 167 height 35
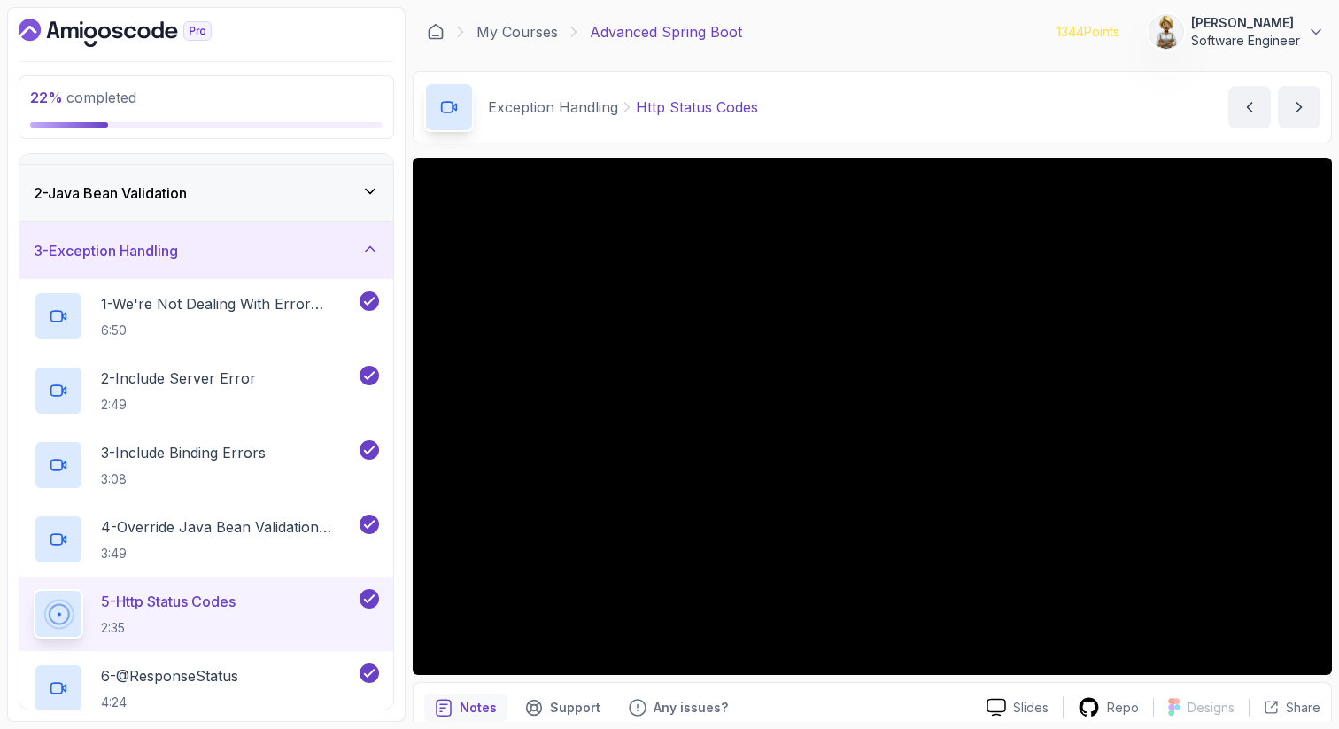
click at [236, 614] on h2 "5 - Http Status Codes 2:35" at bounding box center [168, 614] width 135 height 46
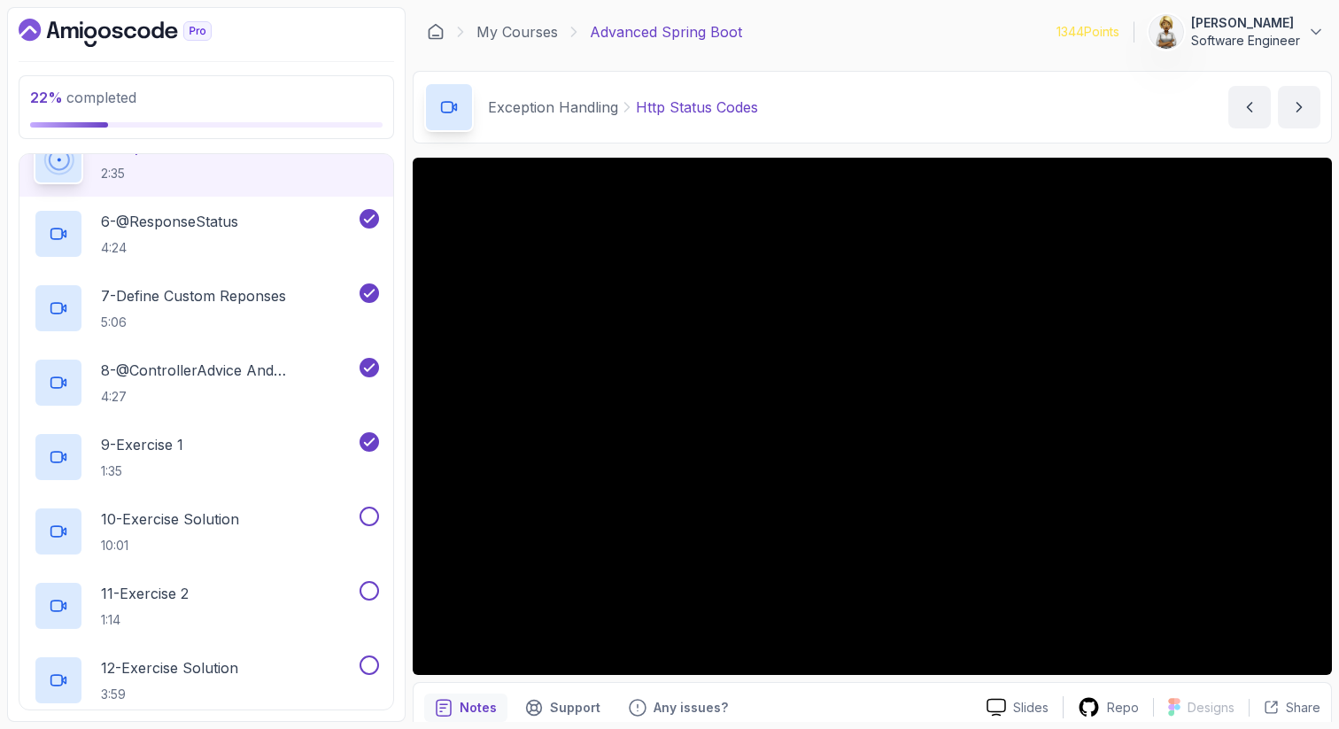
scroll to position [507, 0]
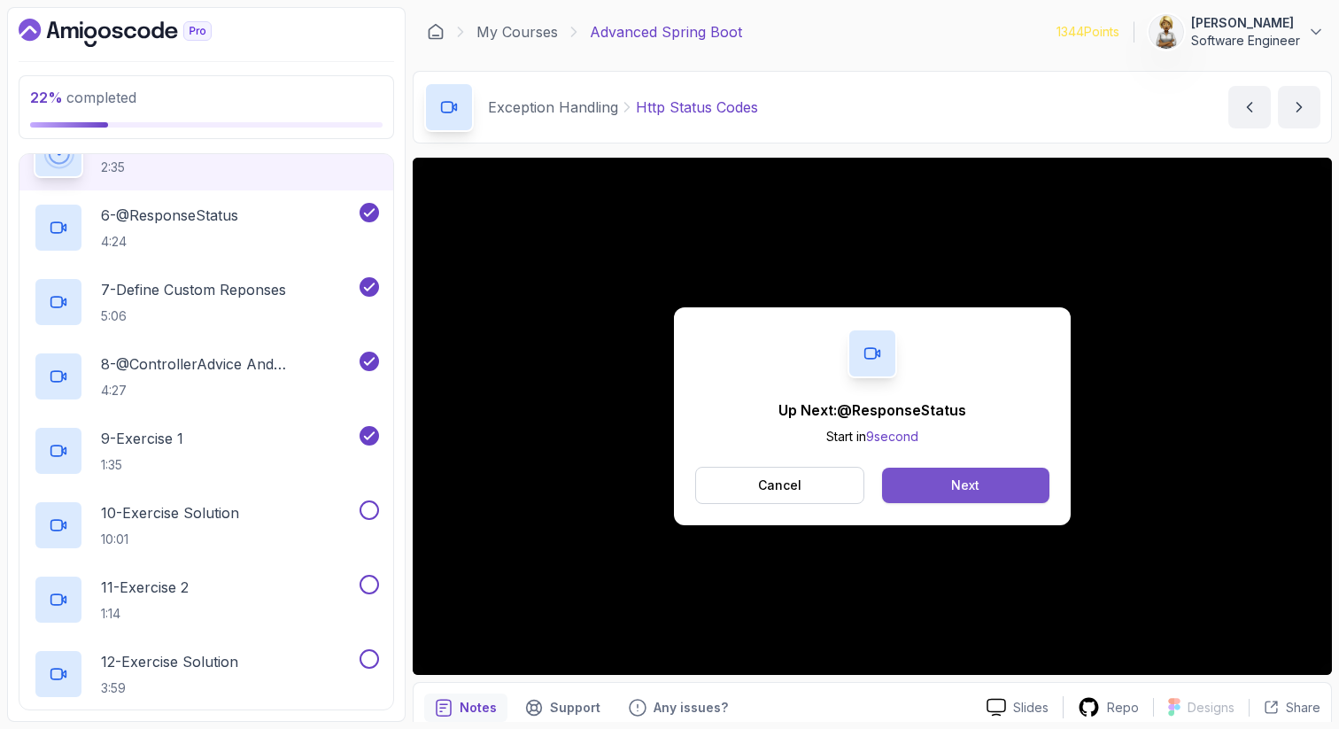
click at [935, 479] on button "Next" at bounding box center [965, 484] width 167 height 35
